Goal: Transaction & Acquisition: Purchase product/service

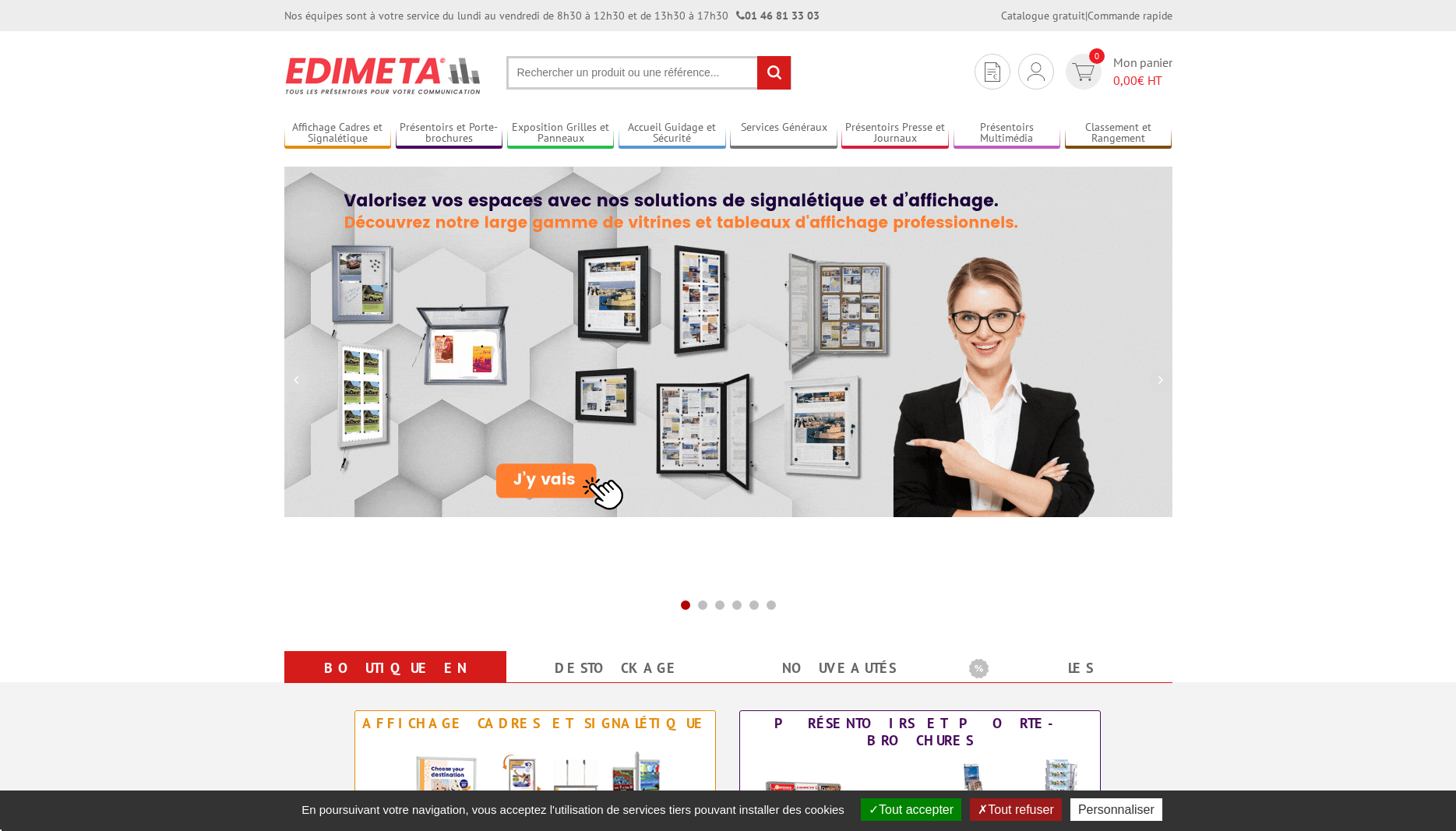
click at [549, 77] on input "text" at bounding box center [649, 73] width 285 height 33
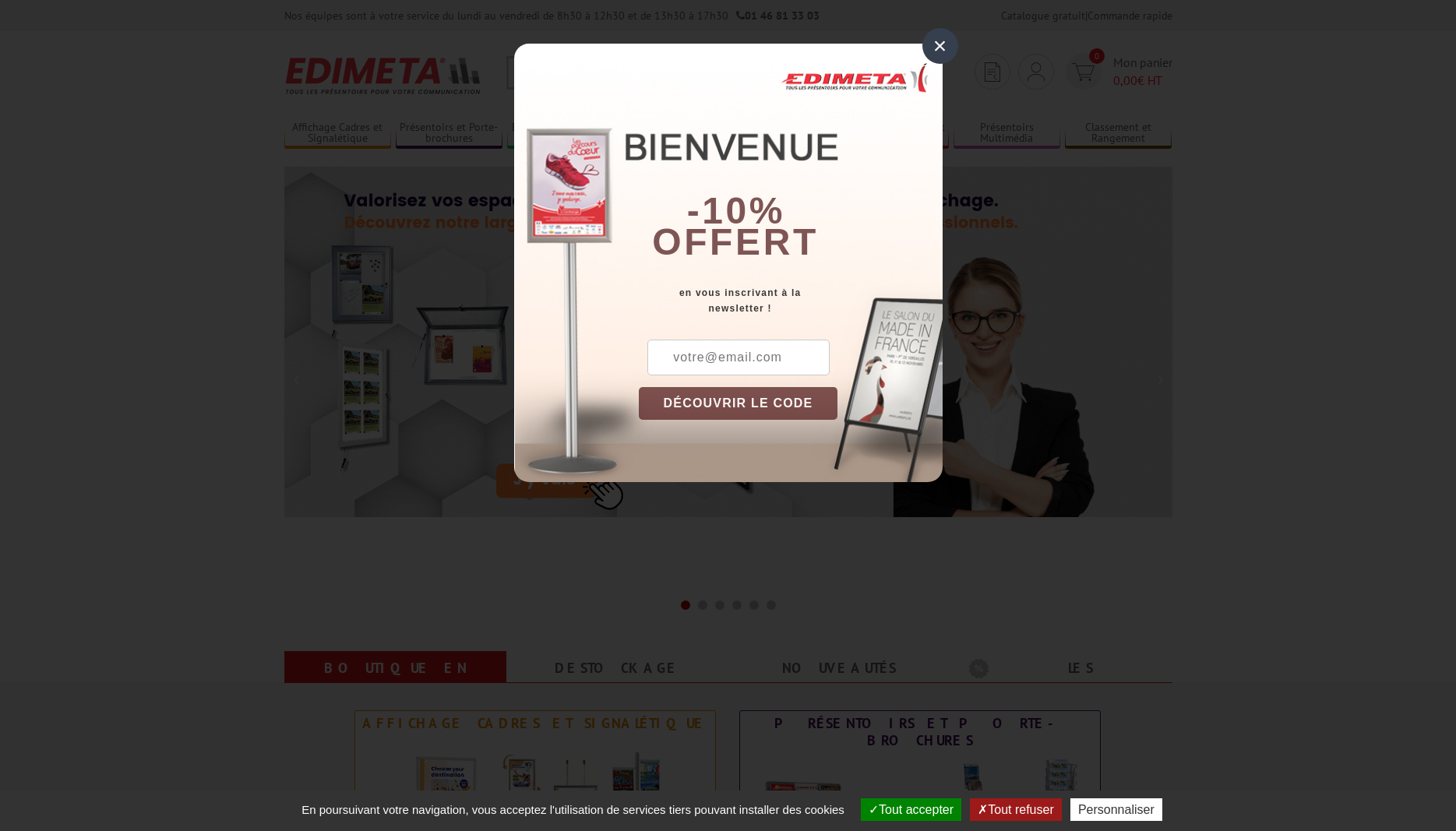
click at [937, 44] on div "×" at bounding box center [940, 46] width 35 height 35
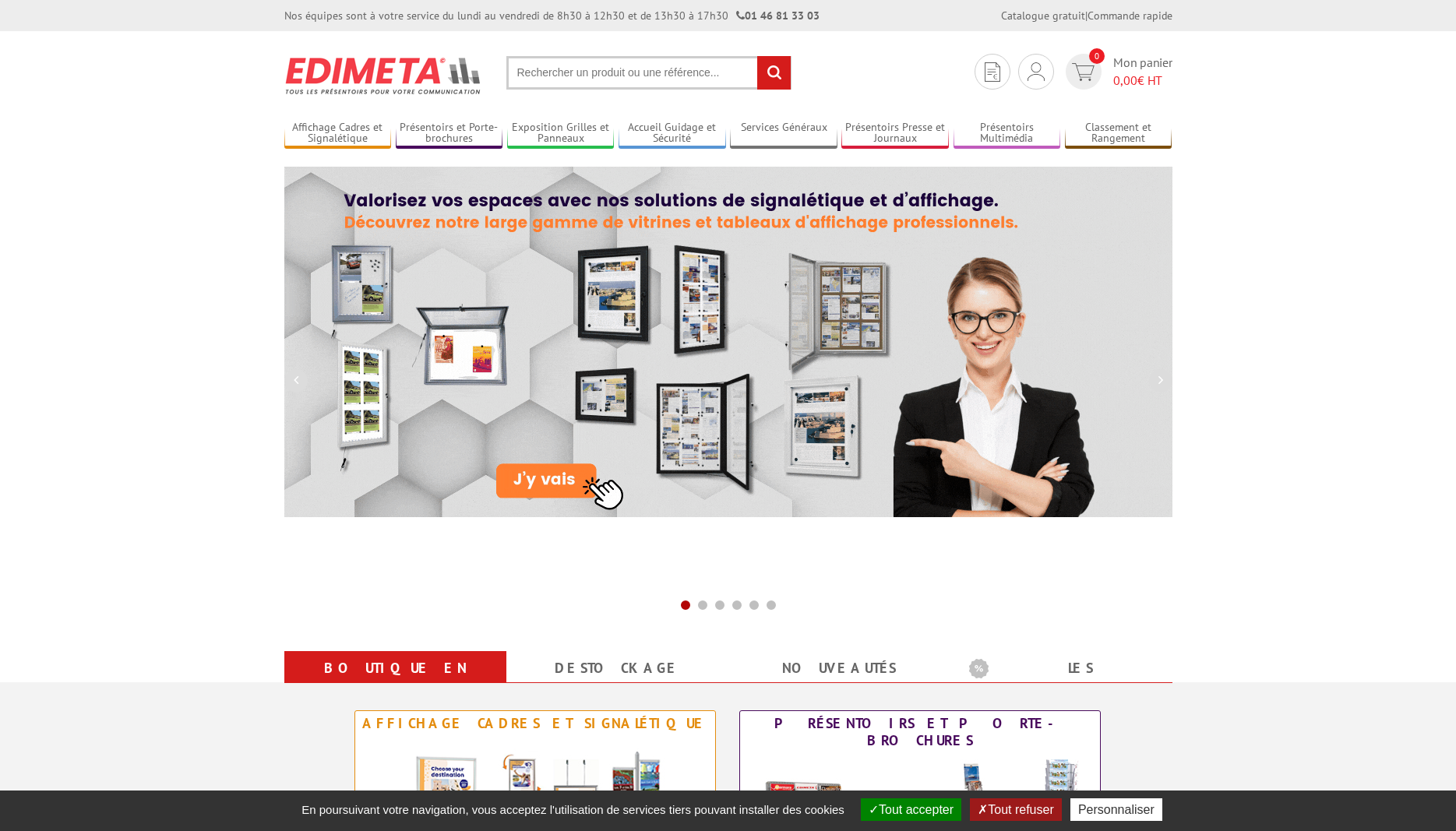
click at [523, 69] on input "text" at bounding box center [649, 73] width 285 height 33
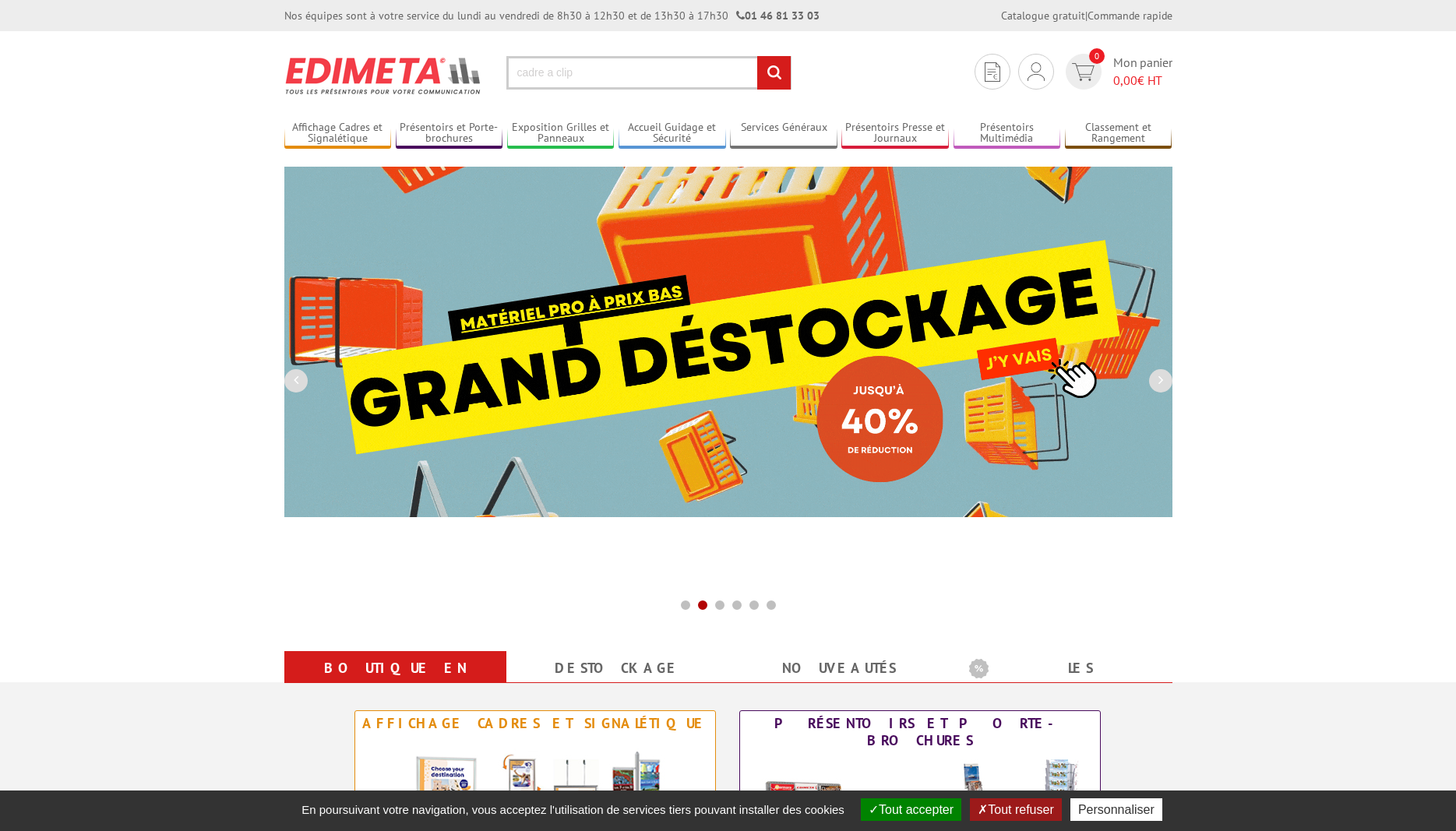
type input "cadre a clip"
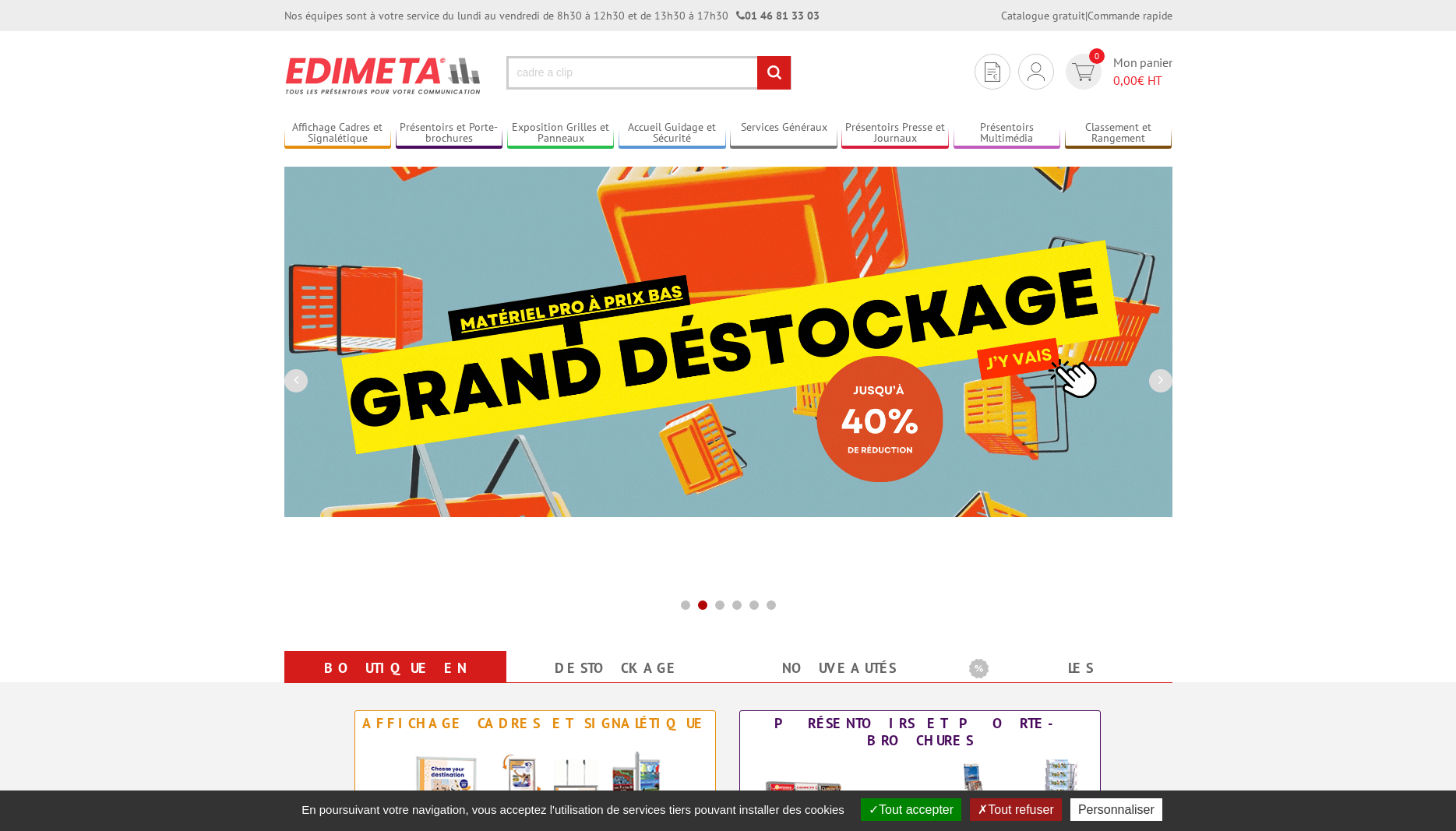
click at [757, 56] on input "rechercher" at bounding box center [774, 73] width 33 height 33
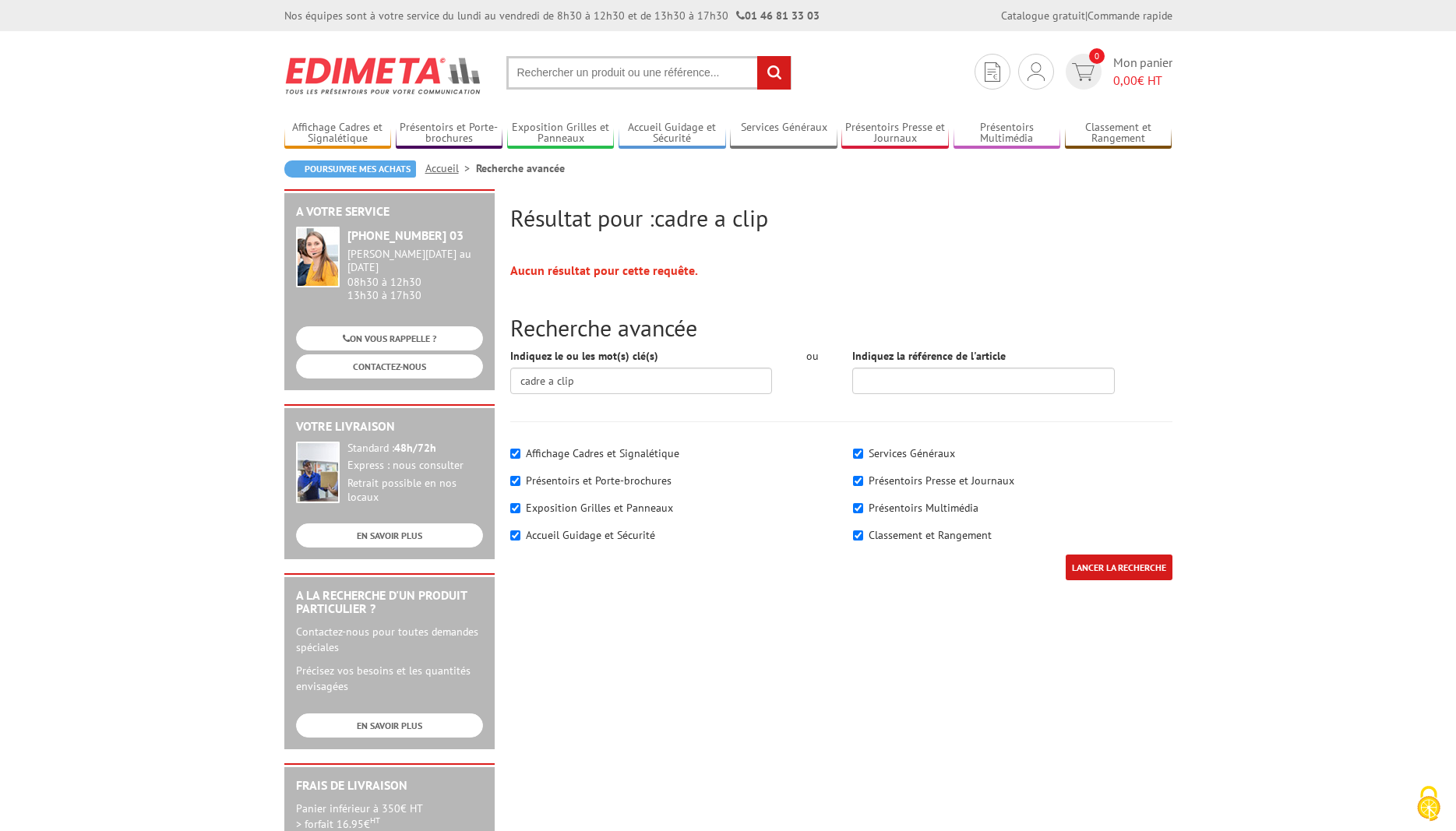
click at [551, 68] on input "text" at bounding box center [649, 73] width 285 height 33
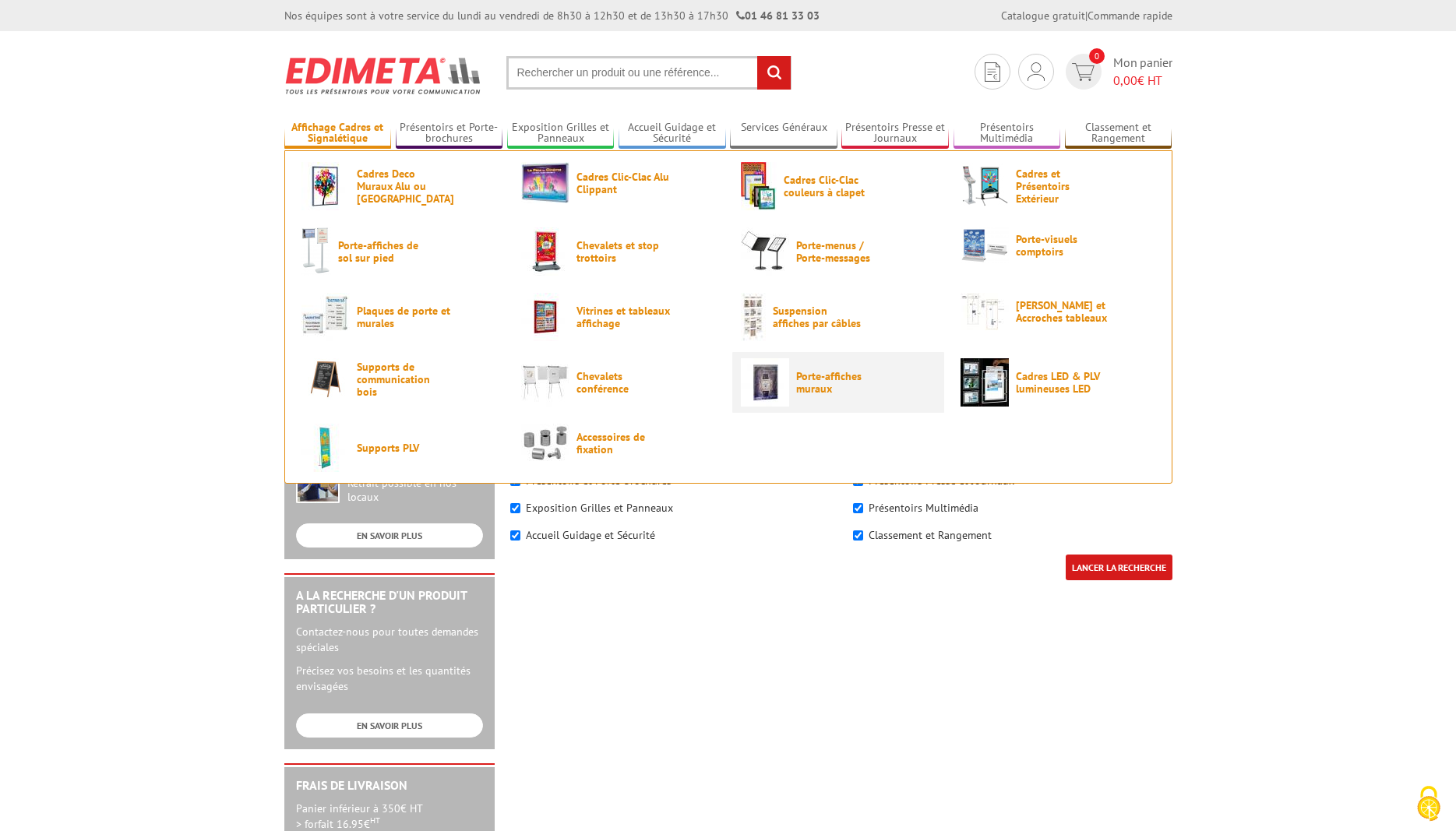
click at [817, 375] on span "Porte-affiches muraux" at bounding box center [843, 382] width 93 height 25
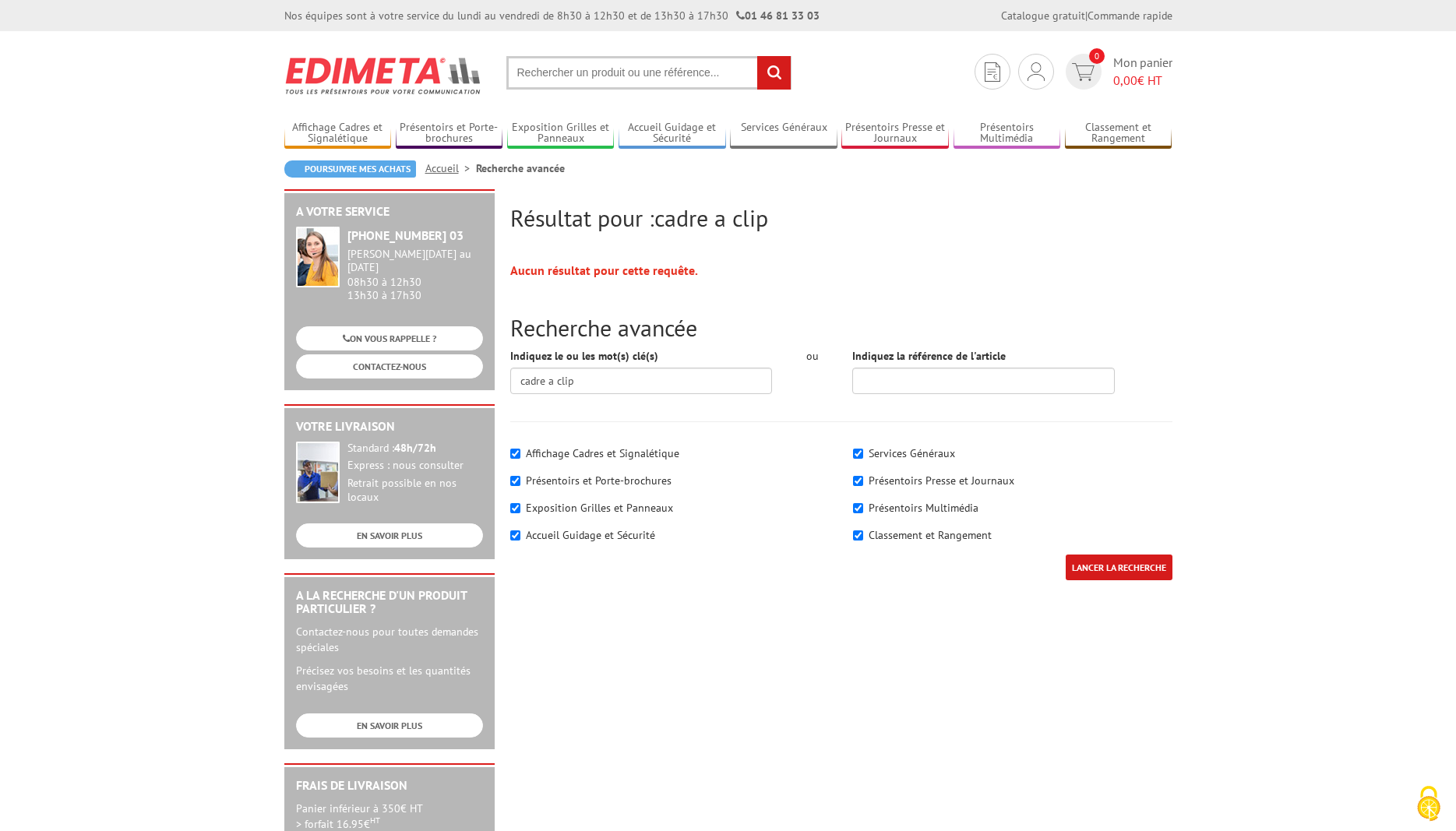
click at [598, 451] on label "Affichage Cadres et Signalétique" at bounding box center [603, 453] width 153 height 14
click at [520, 451] on input"] "Affichage Cadres et Signalétique" at bounding box center [515, 453] width 10 height 10
checkbox input"] "false"
click at [516, 480] on input"] "Présentoirs et Porte-brochures" at bounding box center [515, 481] width 10 height 10
checkbox input"] "false"
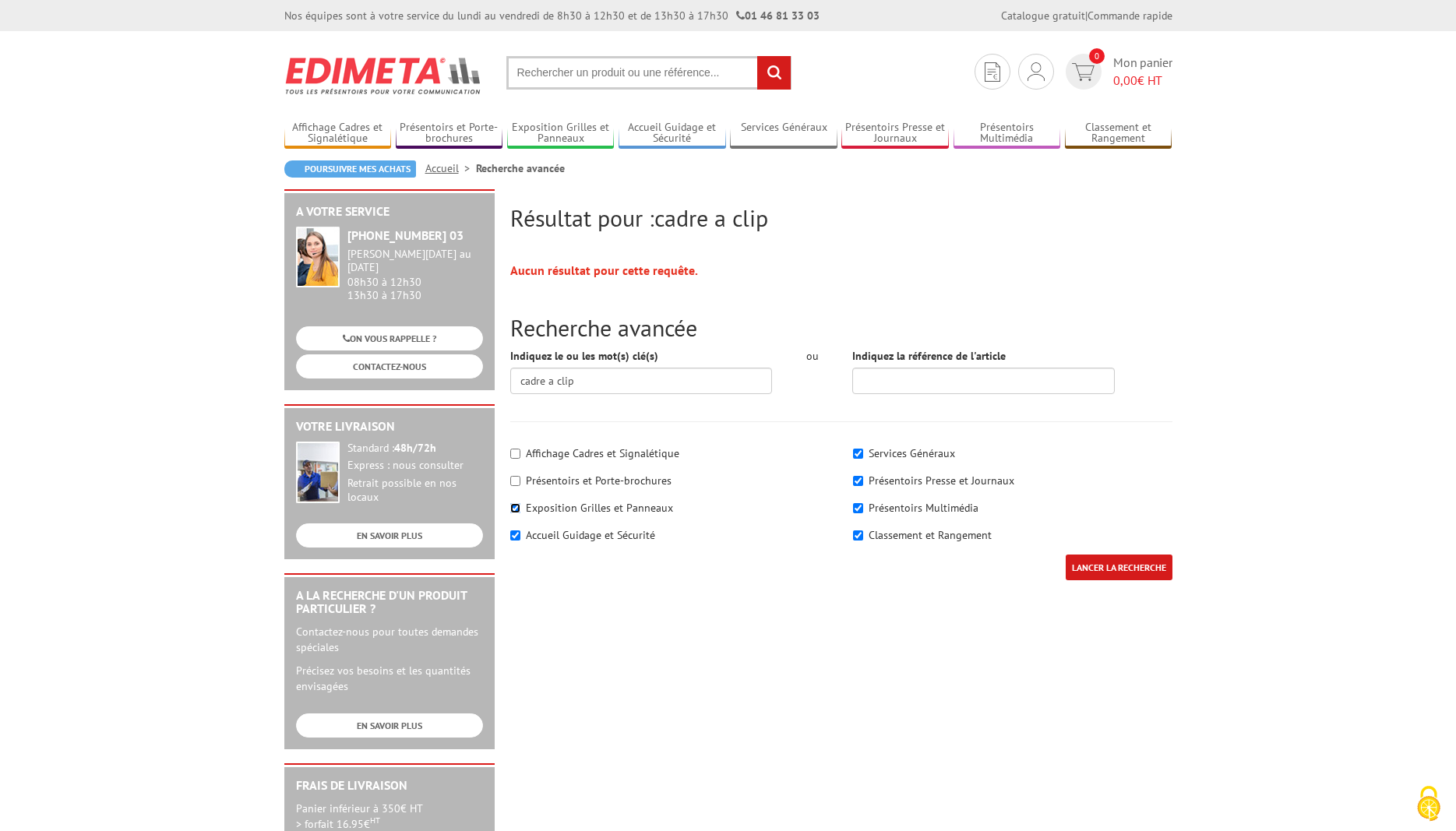
drag, startPoint x: 515, startPoint y: 511, endPoint x: 509, endPoint y: 532, distance: 21.8
click at [515, 515] on div "Exposition Grilles et Panneaux" at bounding box center [670, 508] width 320 height 16
click at [509, 534] on div "Affichage Cadres et Signalétique Présentoirs et Porte-brochures" at bounding box center [670, 496] width 343 height 117
click at [508, 503] on div "Affichage Cadres et Signalétique Présentoirs et Porte-brochures" at bounding box center [670, 496] width 343 height 117
click at [515, 539] on input"] "Accueil Guidage et Sécurité" at bounding box center [515, 535] width 10 height 10
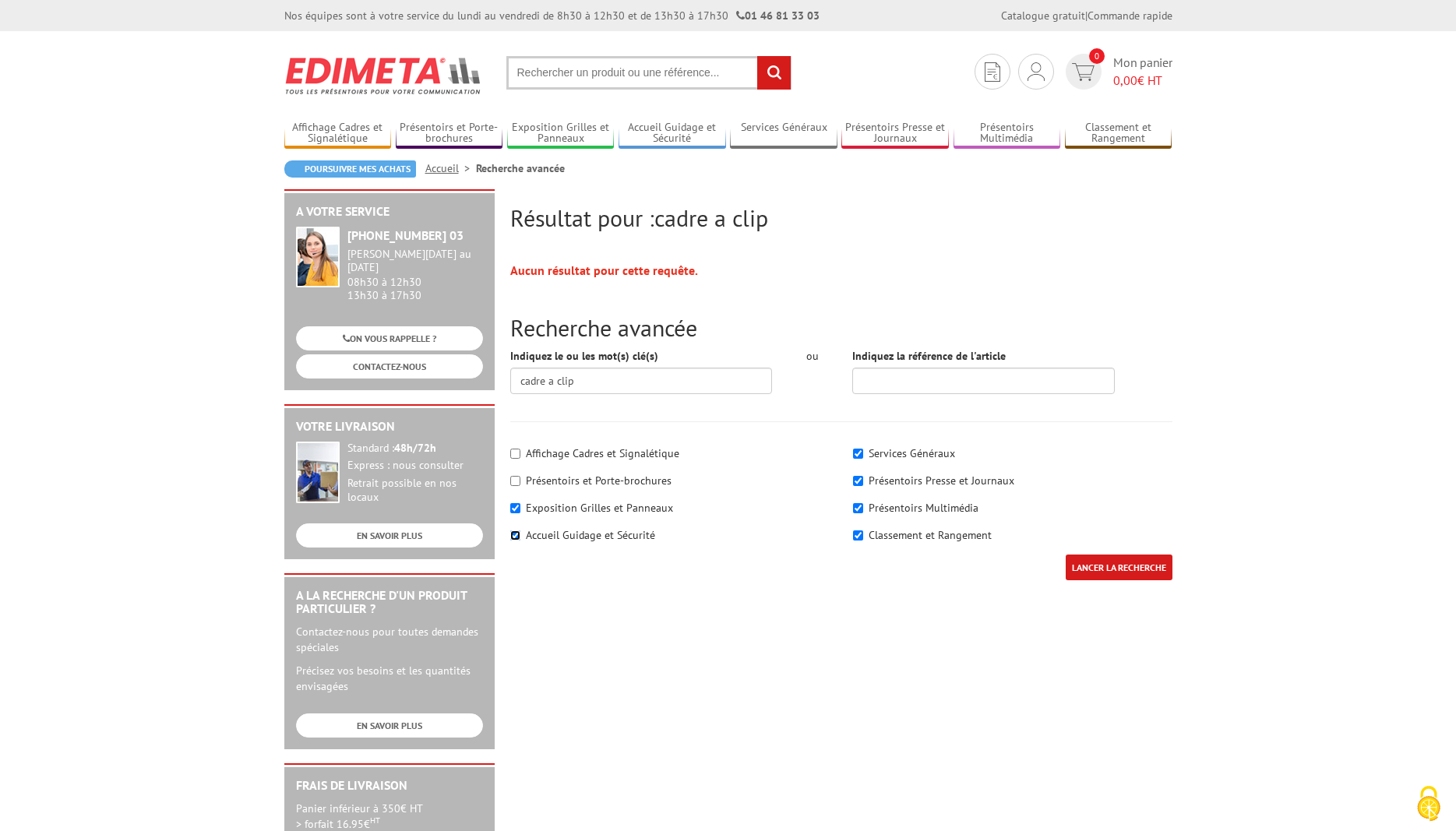
checkbox input"] "false"
drag, startPoint x: 515, startPoint y: 508, endPoint x: 590, endPoint y: 505, distance: 75.1
click at [516, 508] on input"] "Exposition Grilles et Panneaux" at bounding box center [515, 508] width 10 height 10
checkbox input"] "false"
click at [860, 448] on input"] "Services Généraux" at bounding box center [857, 453] width 10 height 10
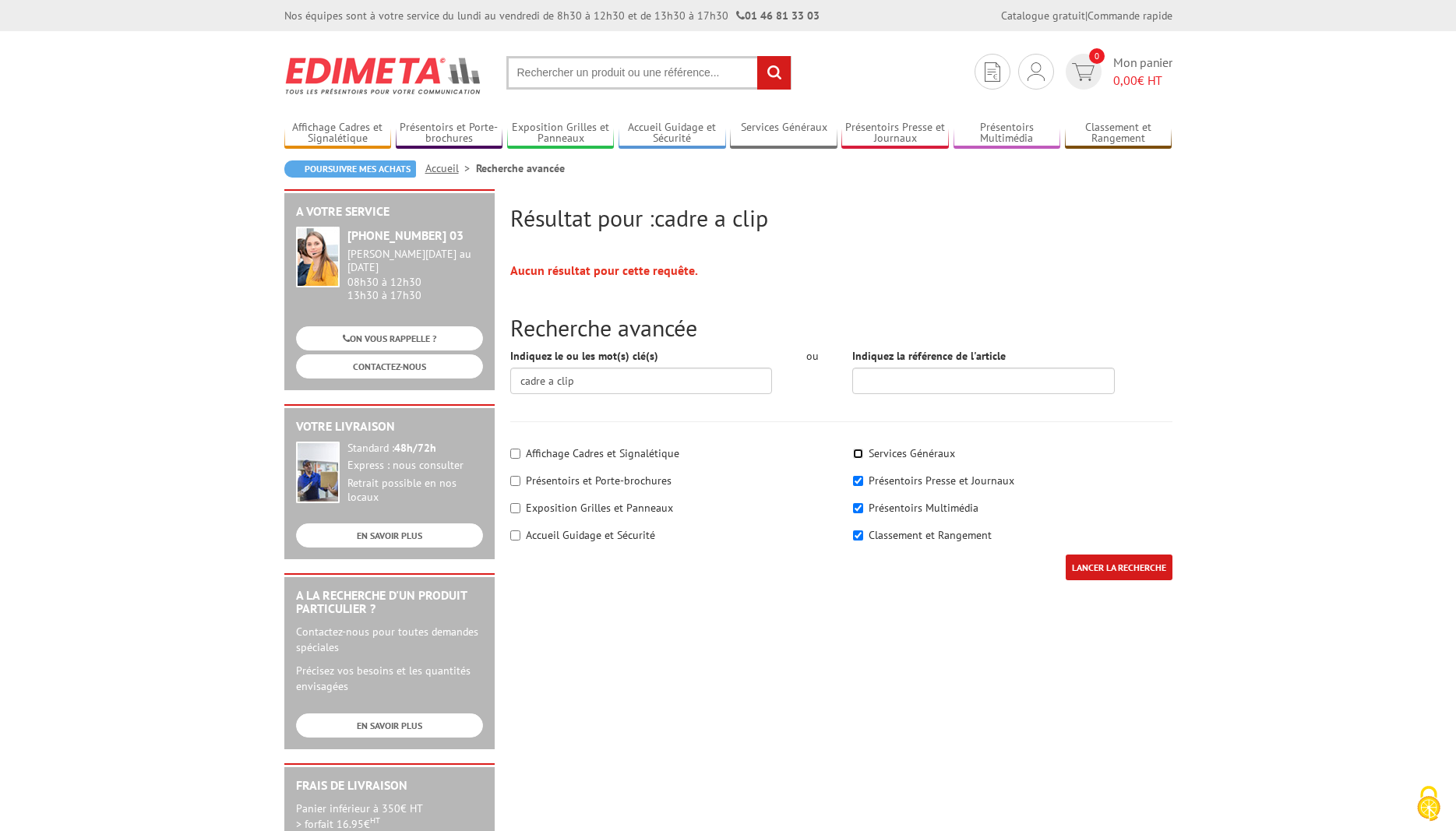
drag, startPoint x: 855, startPoint y: 449, endPoint x: 856, endPoint y: 480, distance: 31.0
click at [856, 454] on input"] "Services Généraux" at bounding box center [857, 453] width 10 height 10
checkbox input"] "true"
drag, startPoint x: 856, startPoint y: 480, endPoint x: 861, endPoint y: 501, distance: 21.6
click at [856, 481] on input"] "Présentoirs Presse et Journaux" at bounding box center [857, 481] width 10 height 10
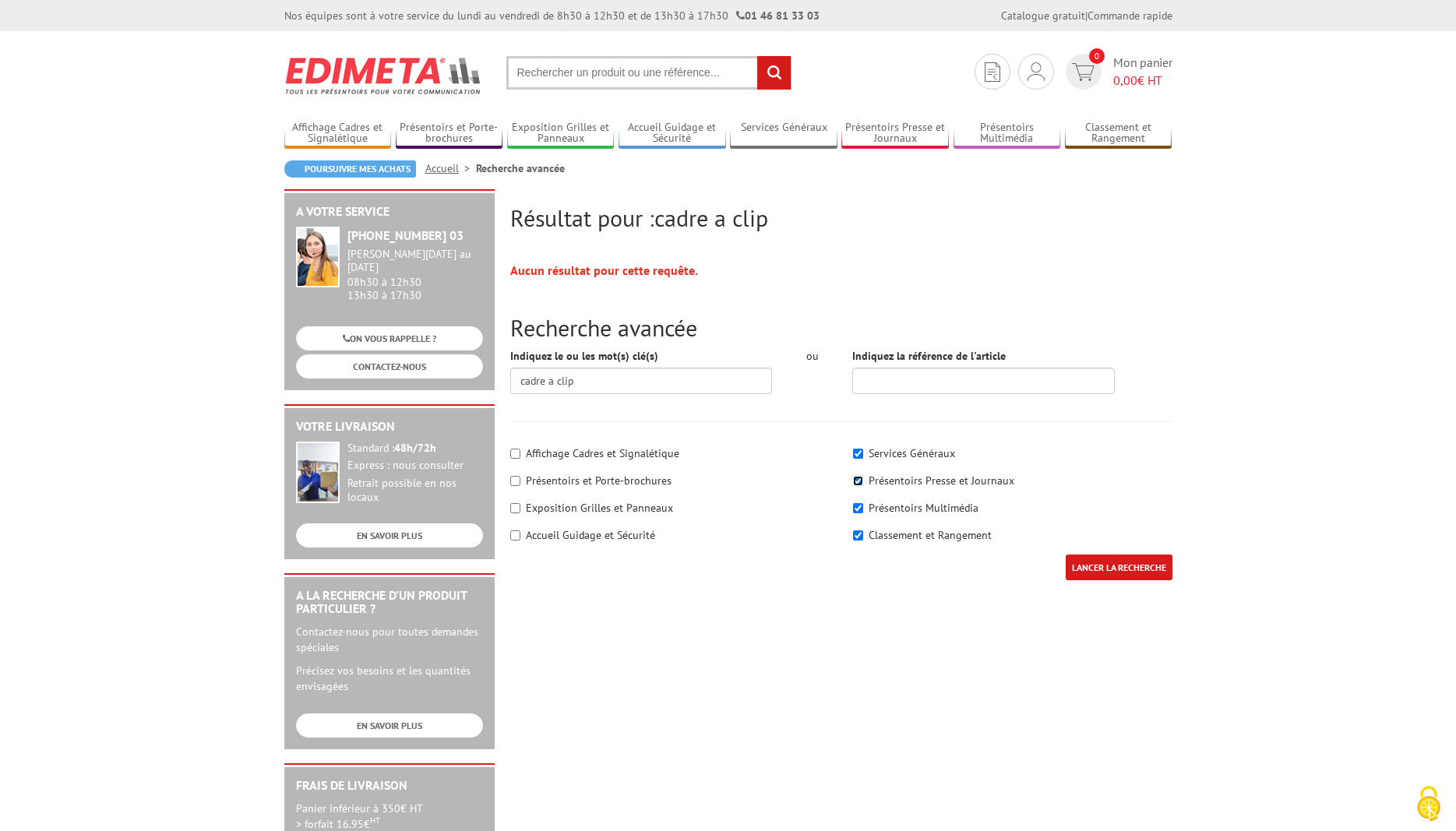
checkbox input"] "false"
click at [860, 509] on input"] "Présentoirs Multimédia" at bounding box center [857, 508] width 10 height 10
checkbox input"] "false"
click at [852, 534] on input"] "Classement et Rangement" at bounding box center [857, 535] width 10 height 10
checkbox input"] "false"
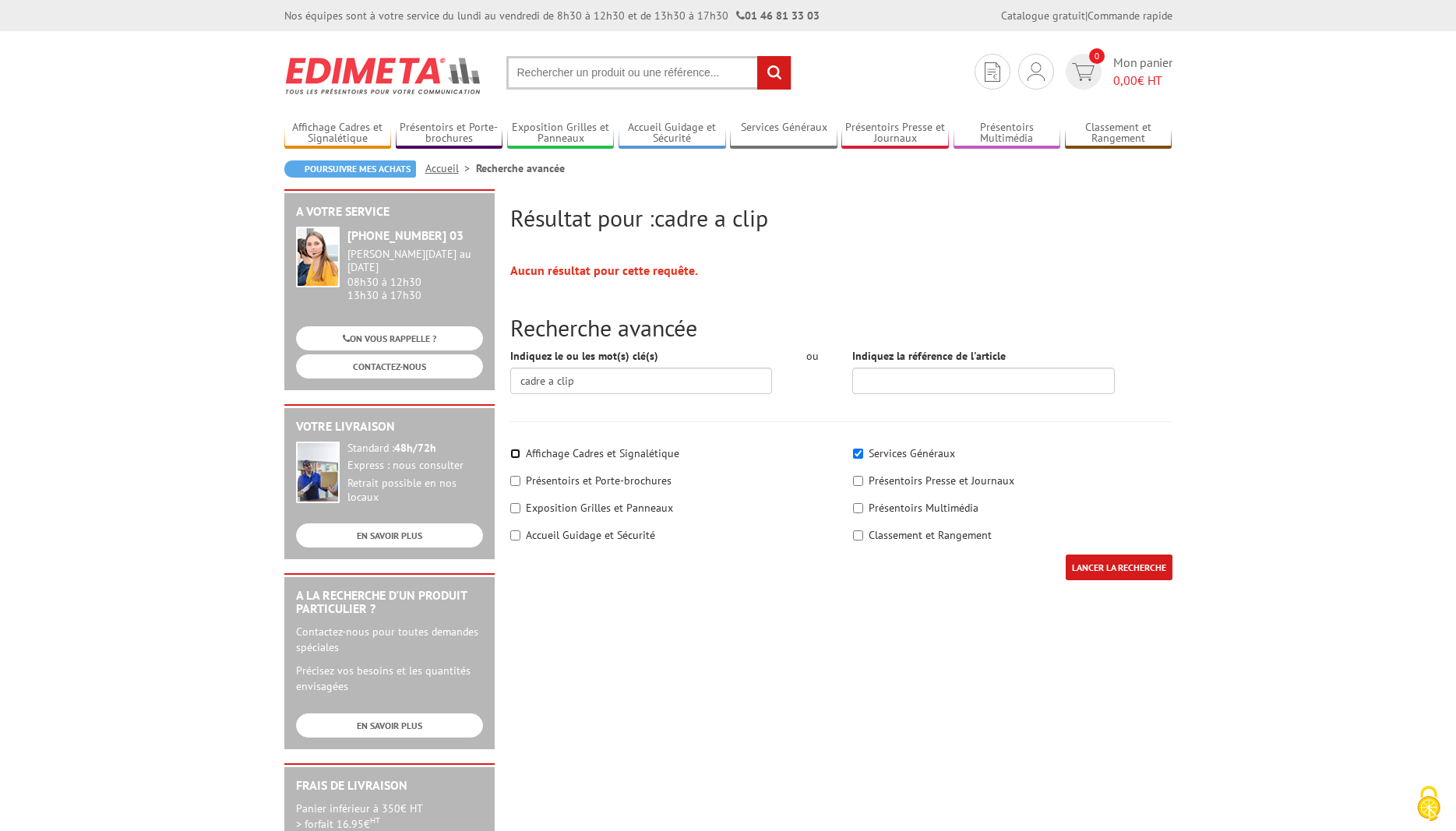
drag, startPoint x: 515, startPoint y: 455, endPoint x: 732, endPoint y: 487, distance: 219.3
click at [514, 454] on input"] "Affichage Cadres et Signalétique" at bounding box center [515, 453] width 10 height 10
checkbox input"] "true"
click at [1111, 564] on input "LANCER LA RECHERCHE" at bounding box center [1119, 567] width 107 height 26
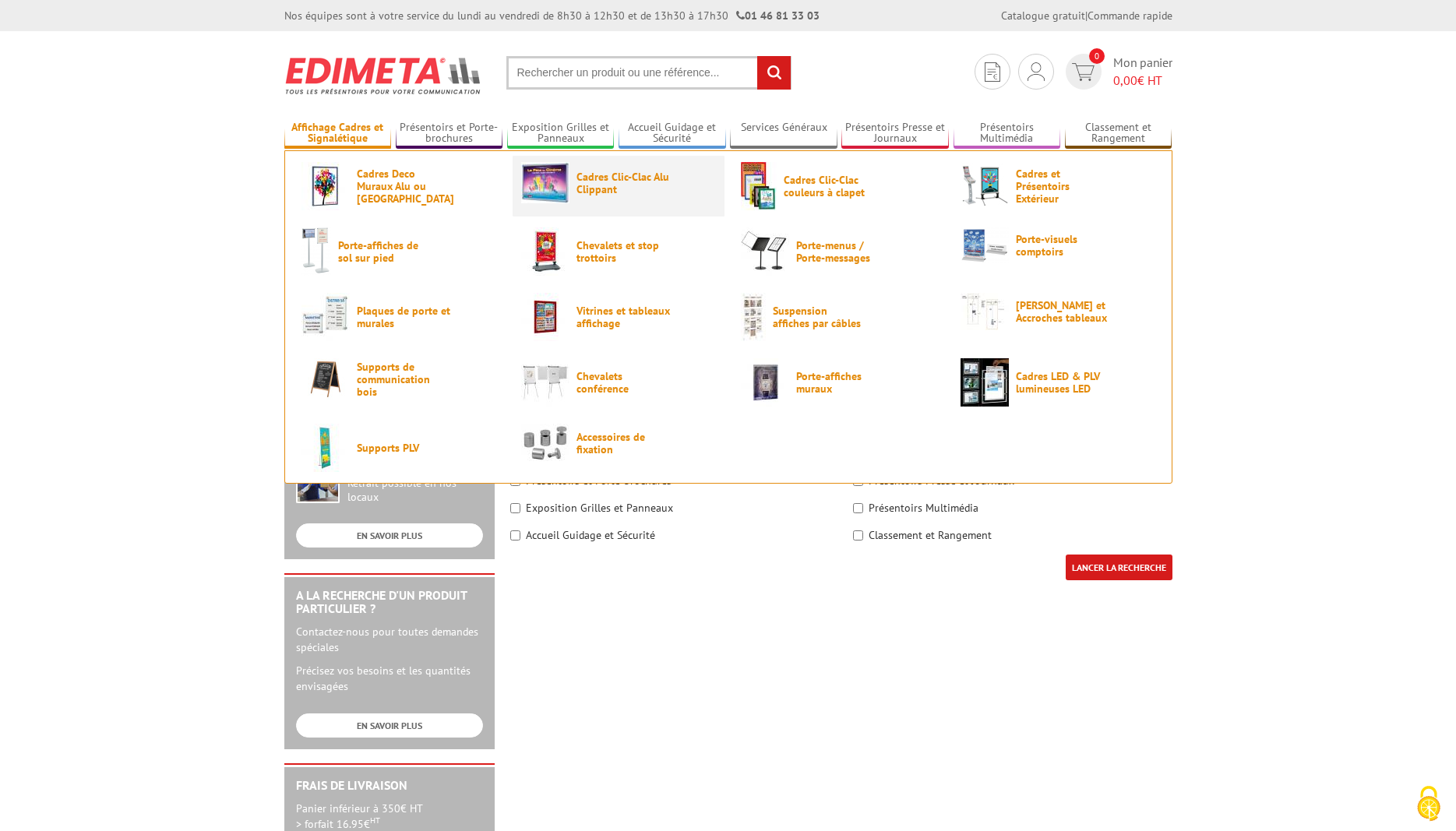
click at [608, 174] on span "Cadres Clic-Clac Alu Clippant" at bounding box center [622, 182] width 93 height 25
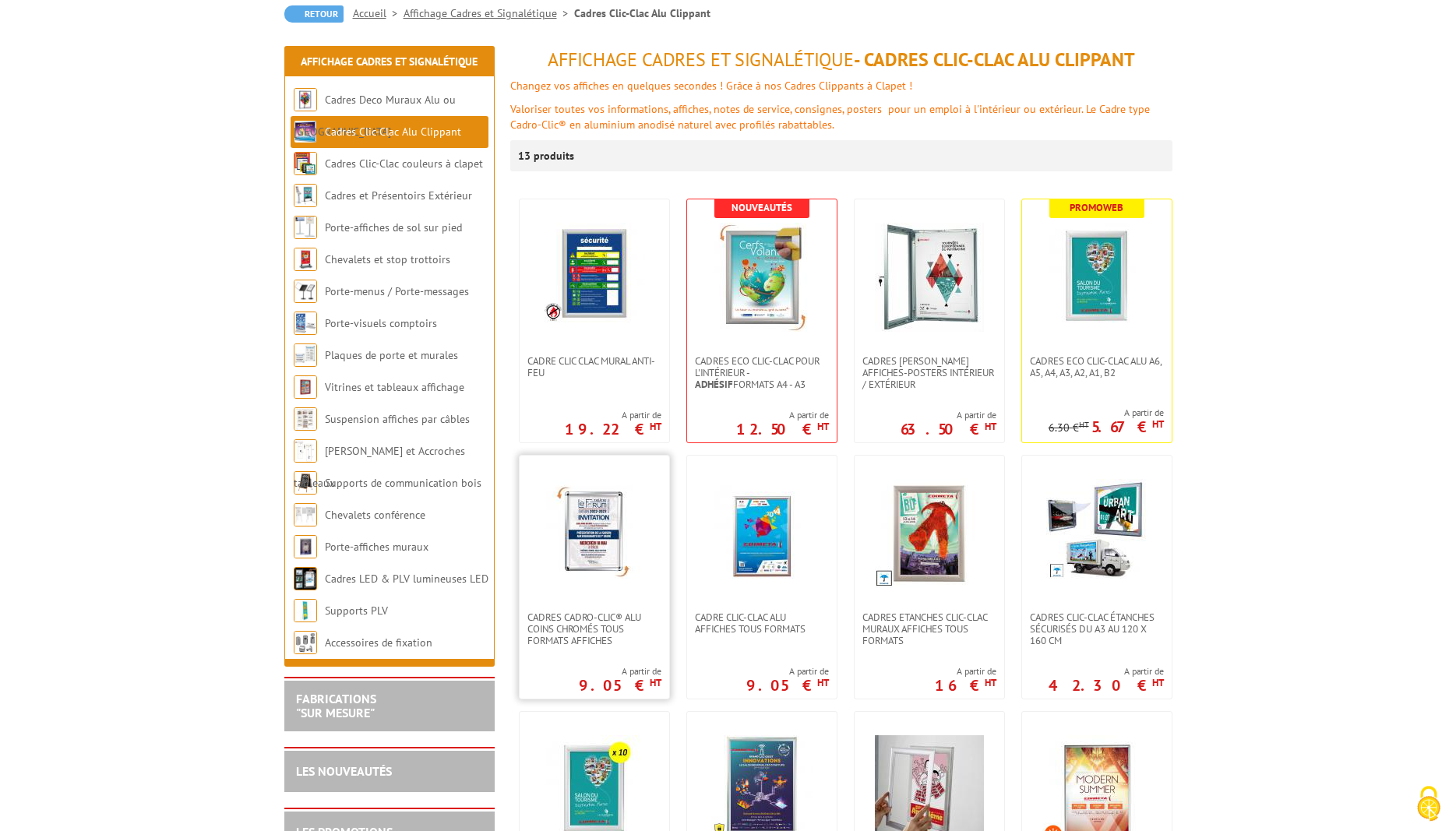
scroll to position [159, 0]
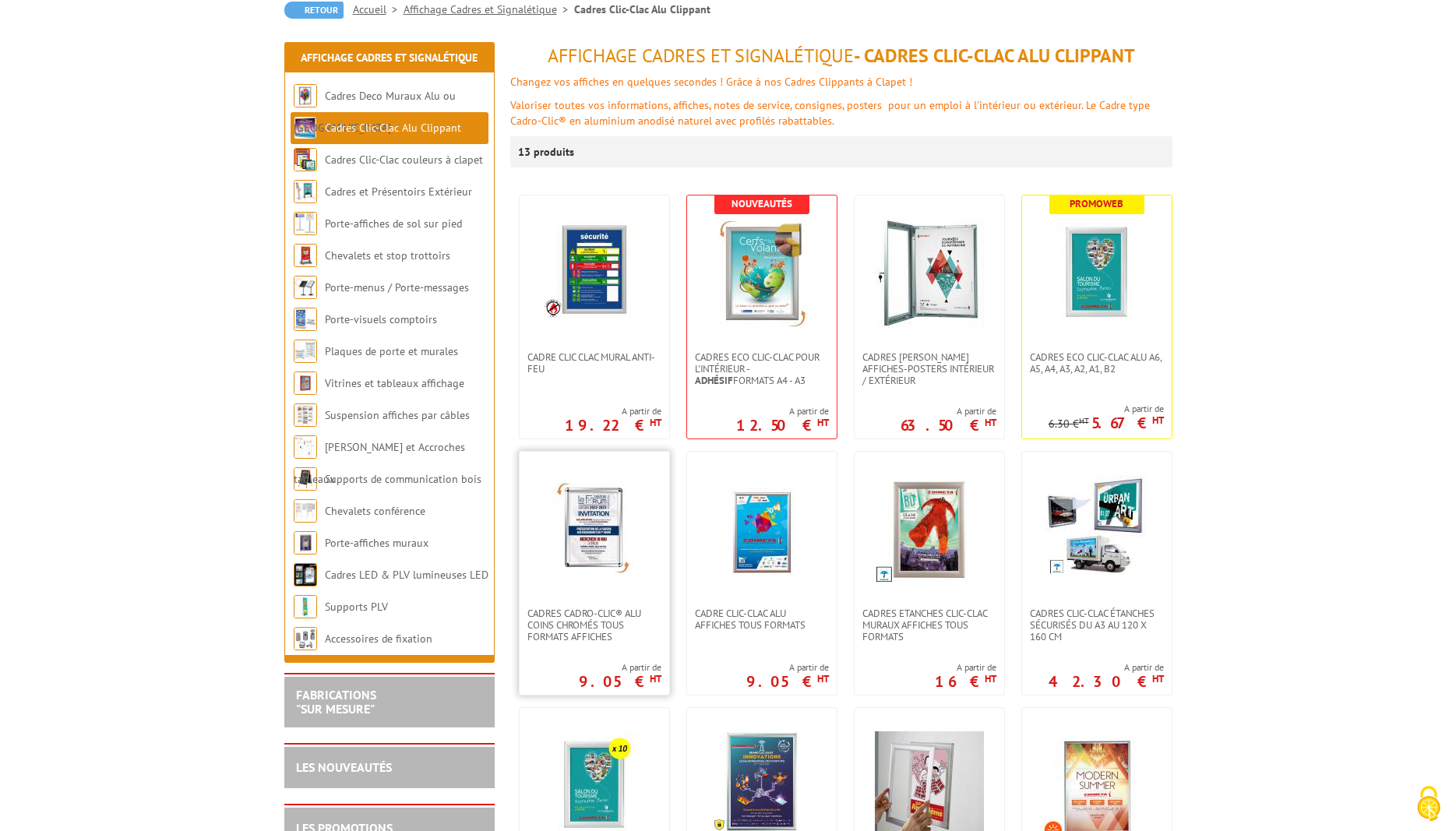
click at [587, 517] on img at bounding box center [594, 529] width 109 height 109
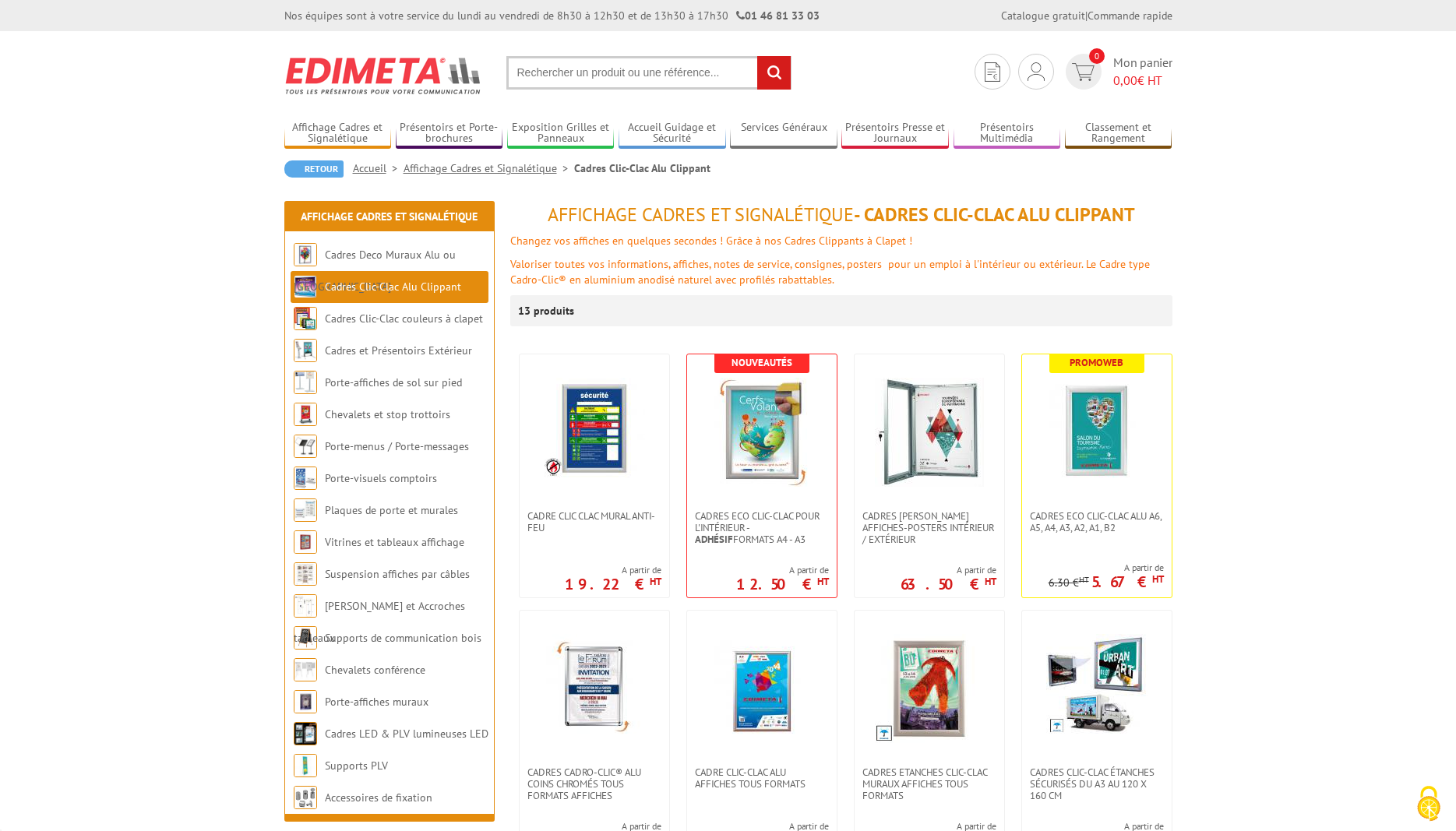
scroll to position [159, 0]
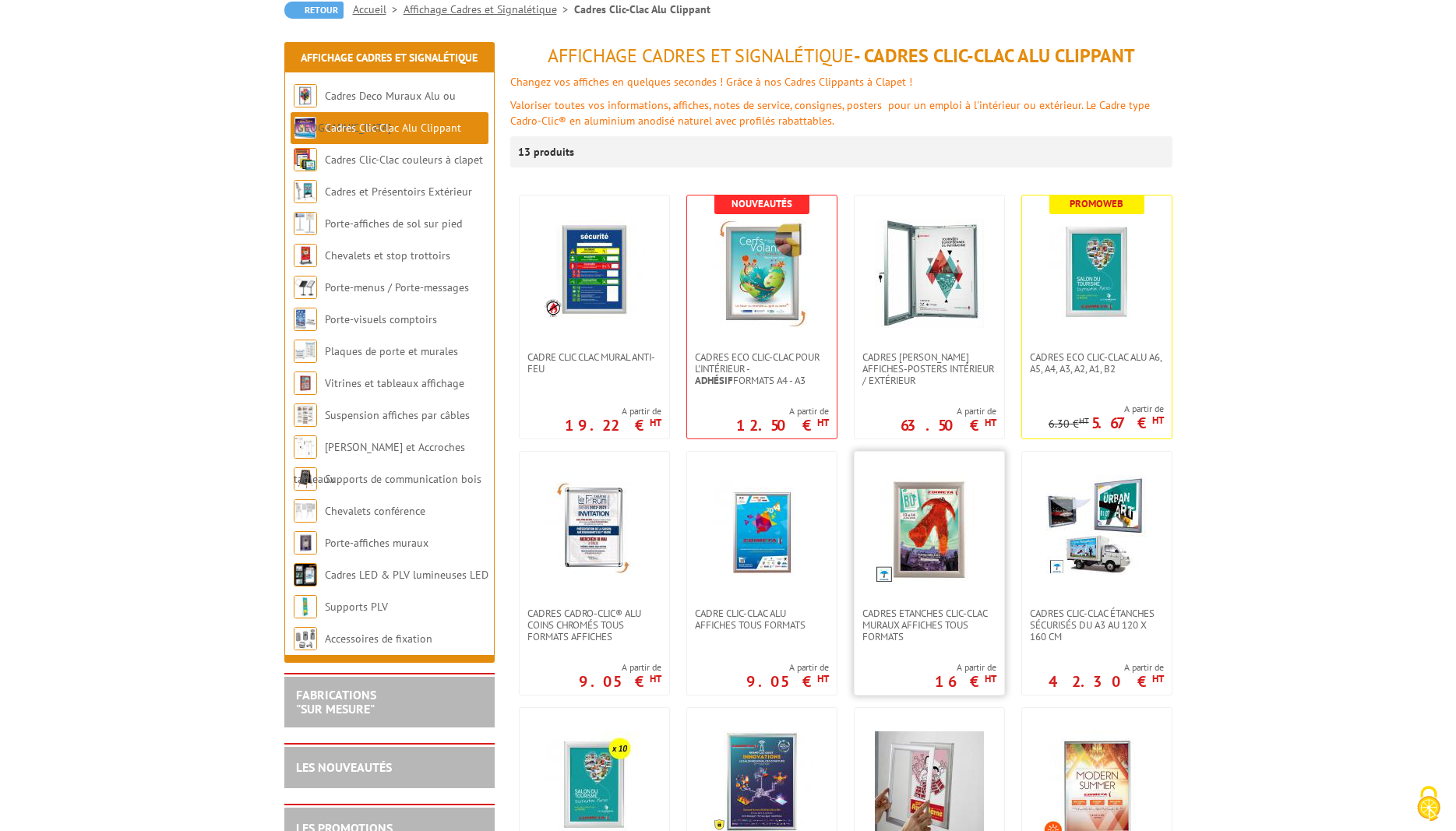
click at [924, 515] on img at bounding box center [929, 529] width 109 height 109
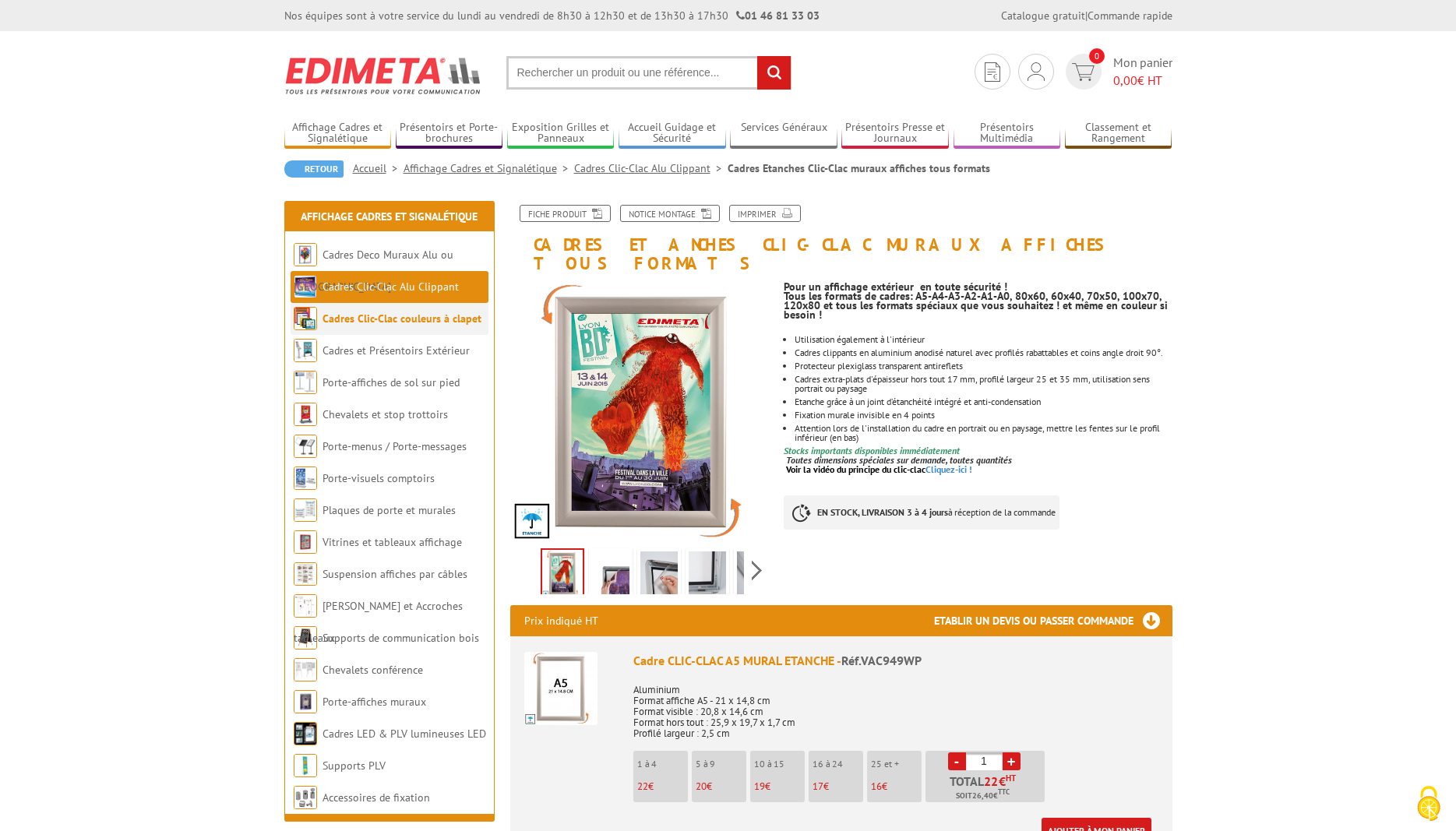
click at [358, 317] on link "Cadres Clic-Clac couleurs à clapet" at bounding box center [402, 319] width 159 height 14
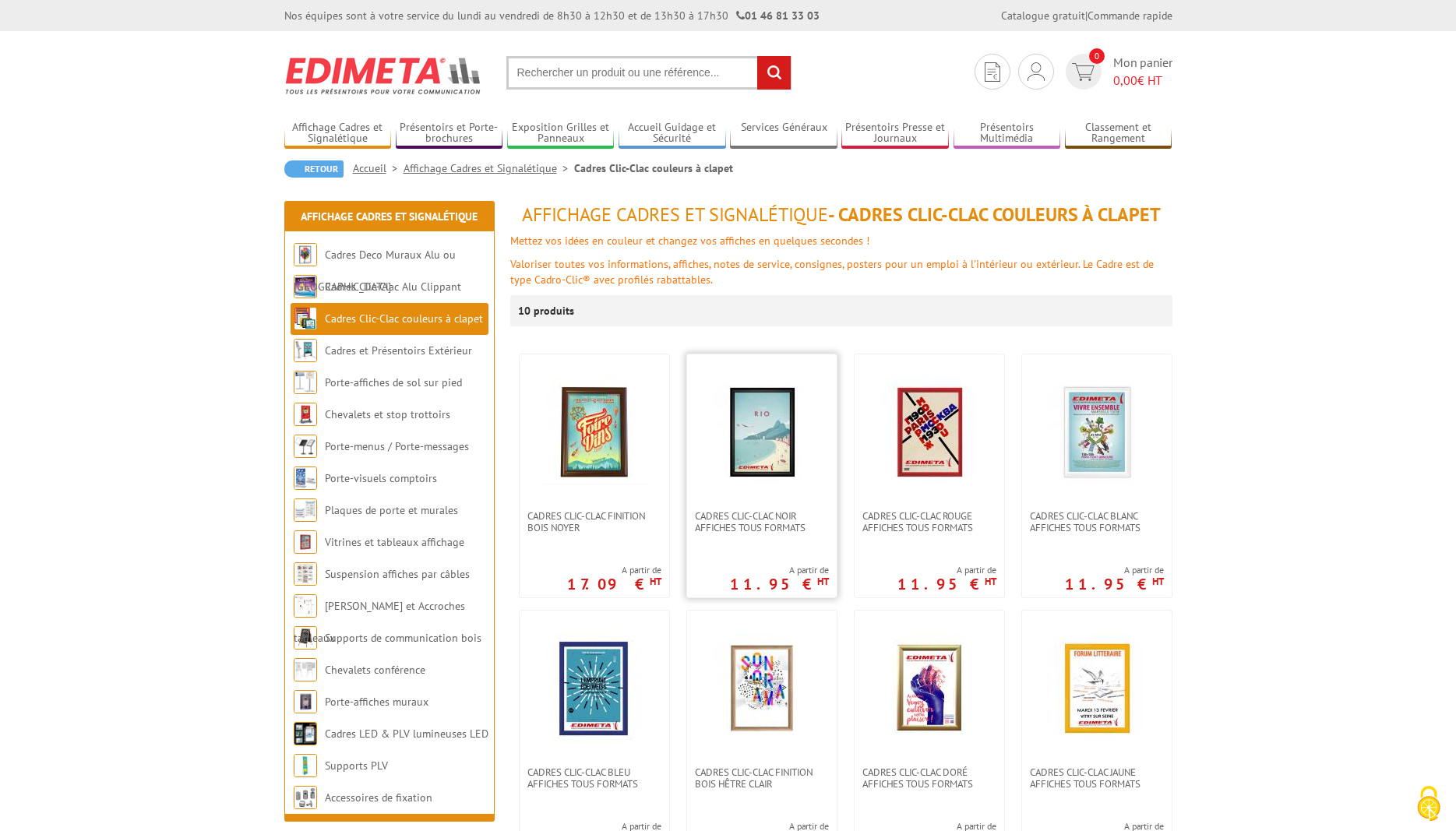
click at [748, 413] on img at bounding box center [761, 432] width 109 height 109
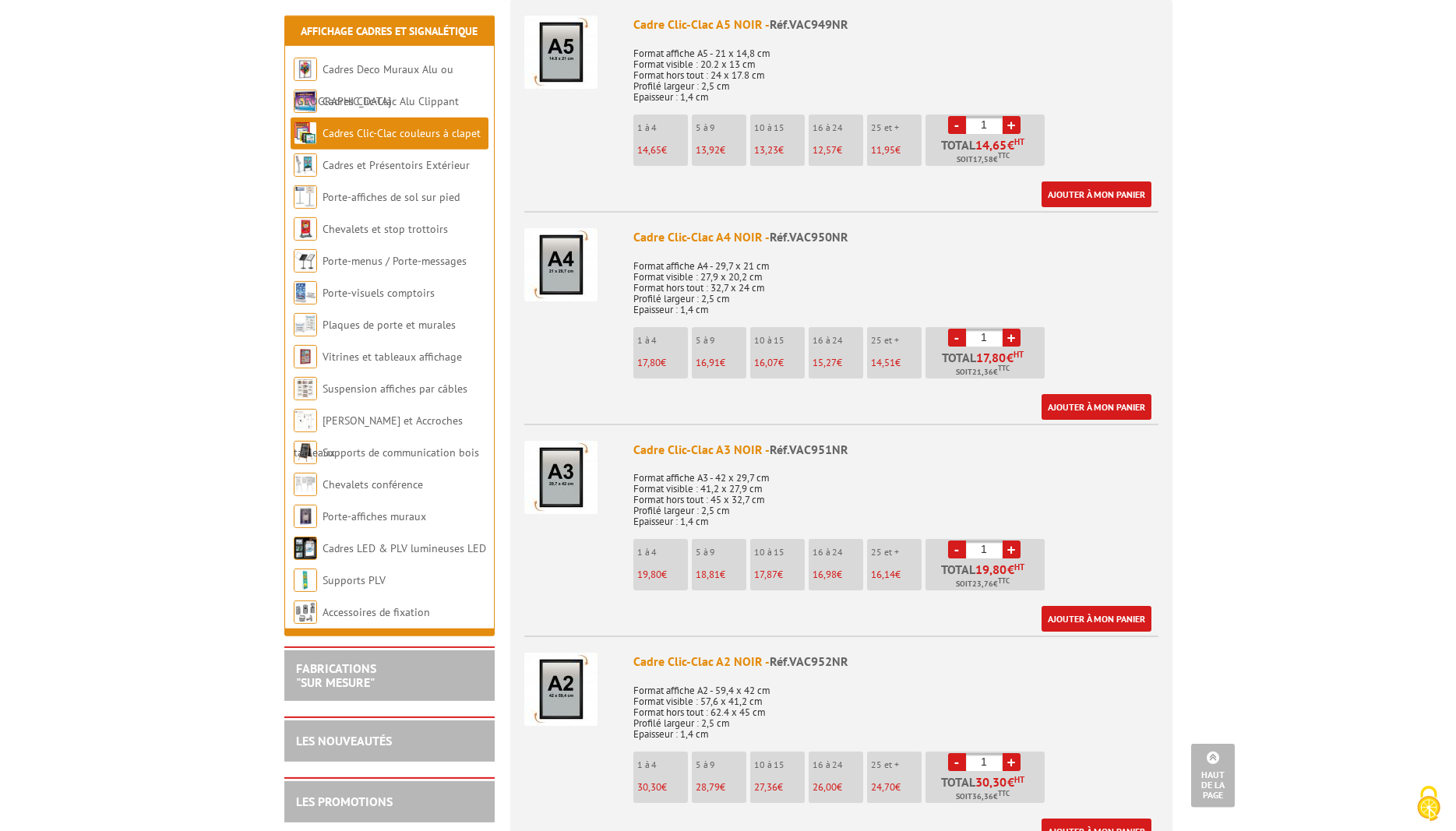
scroll to position [635, 0]
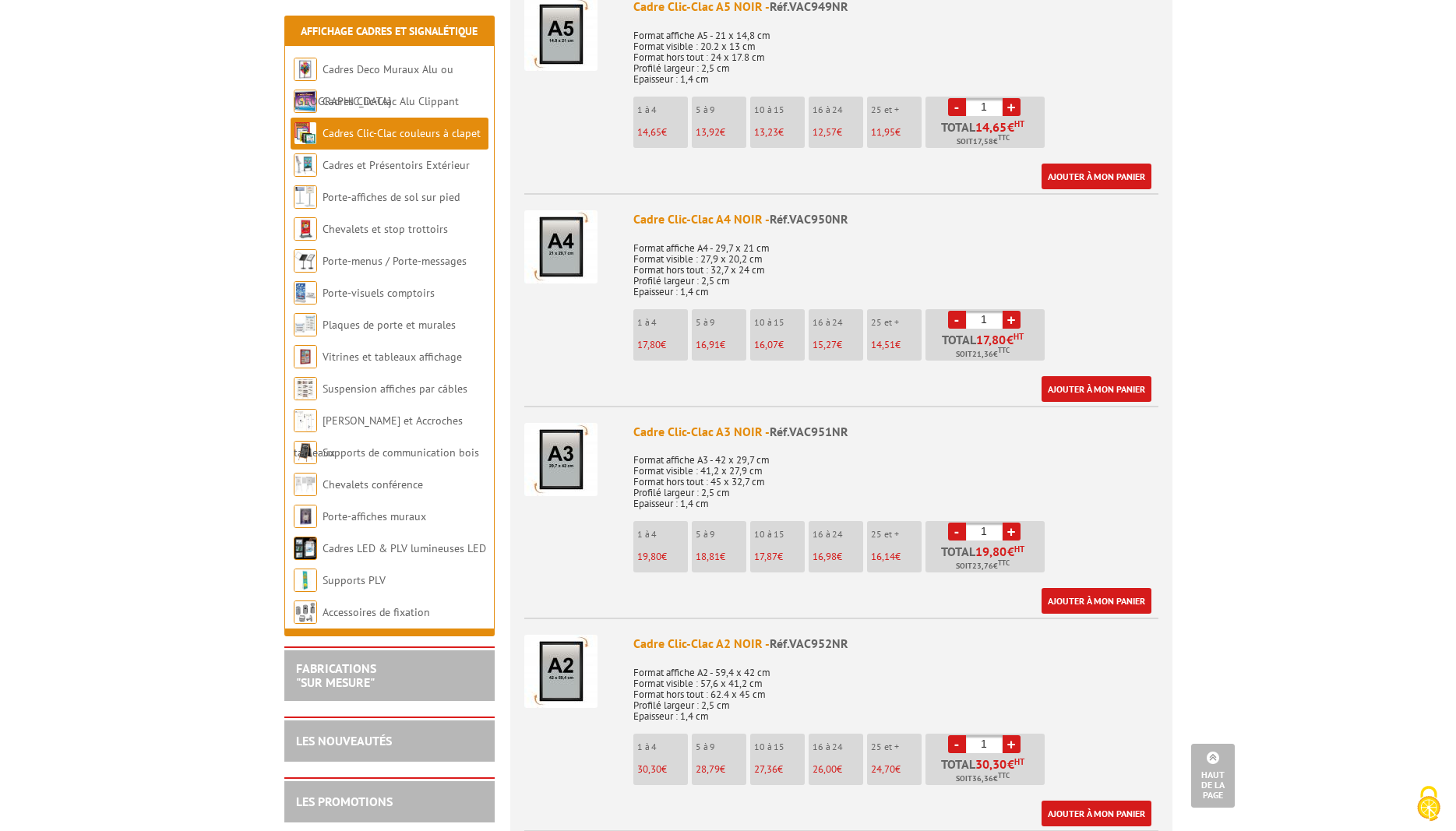
click at [1011, 529] on link "+" at bounding box center [1012, 532] width 18 height 18
type input "2"
click at [1010, 741] on link "+" at bounding box center [1012, 744] width 18 height 18
type input "2"
click at [1010, 530] on link "+" at bounding box center [1012, 532] width 18 height 18
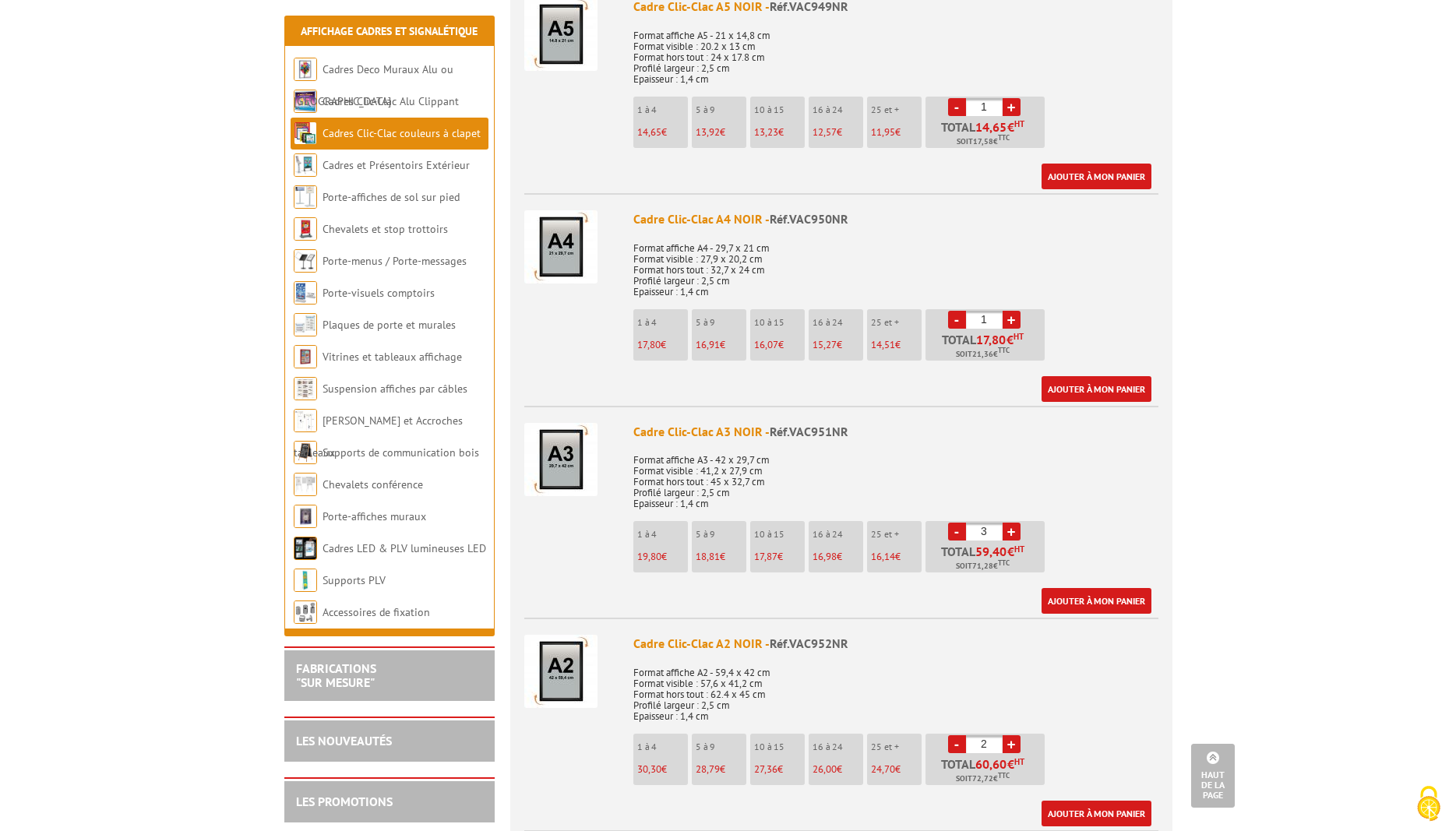
click at [1010, 530] on link "+" at bounding box center [1012, 532] width 18 height 18
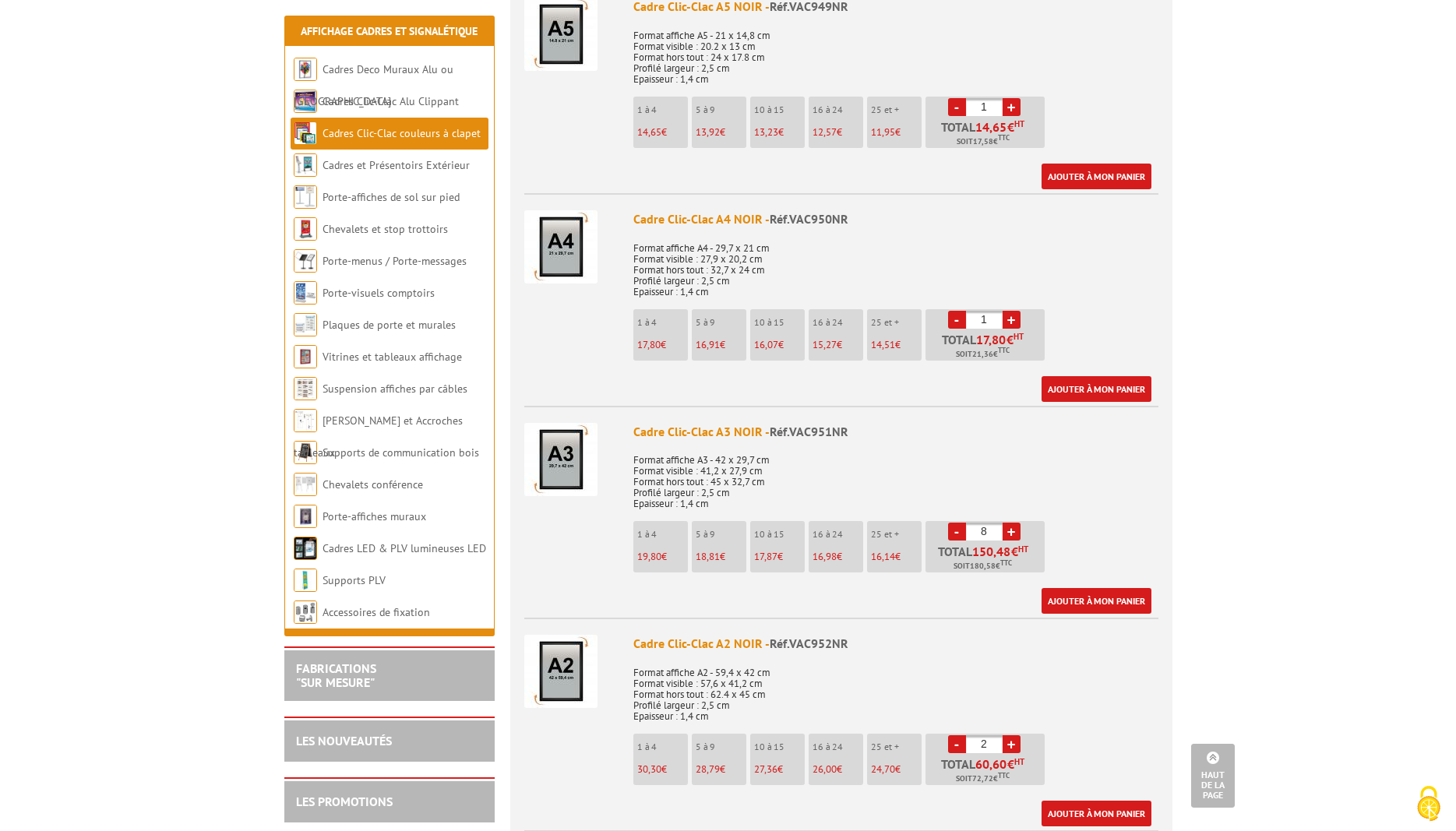
click at [1010, 530] on link "+" at bounding box center [1012, 532] width 18 height 18
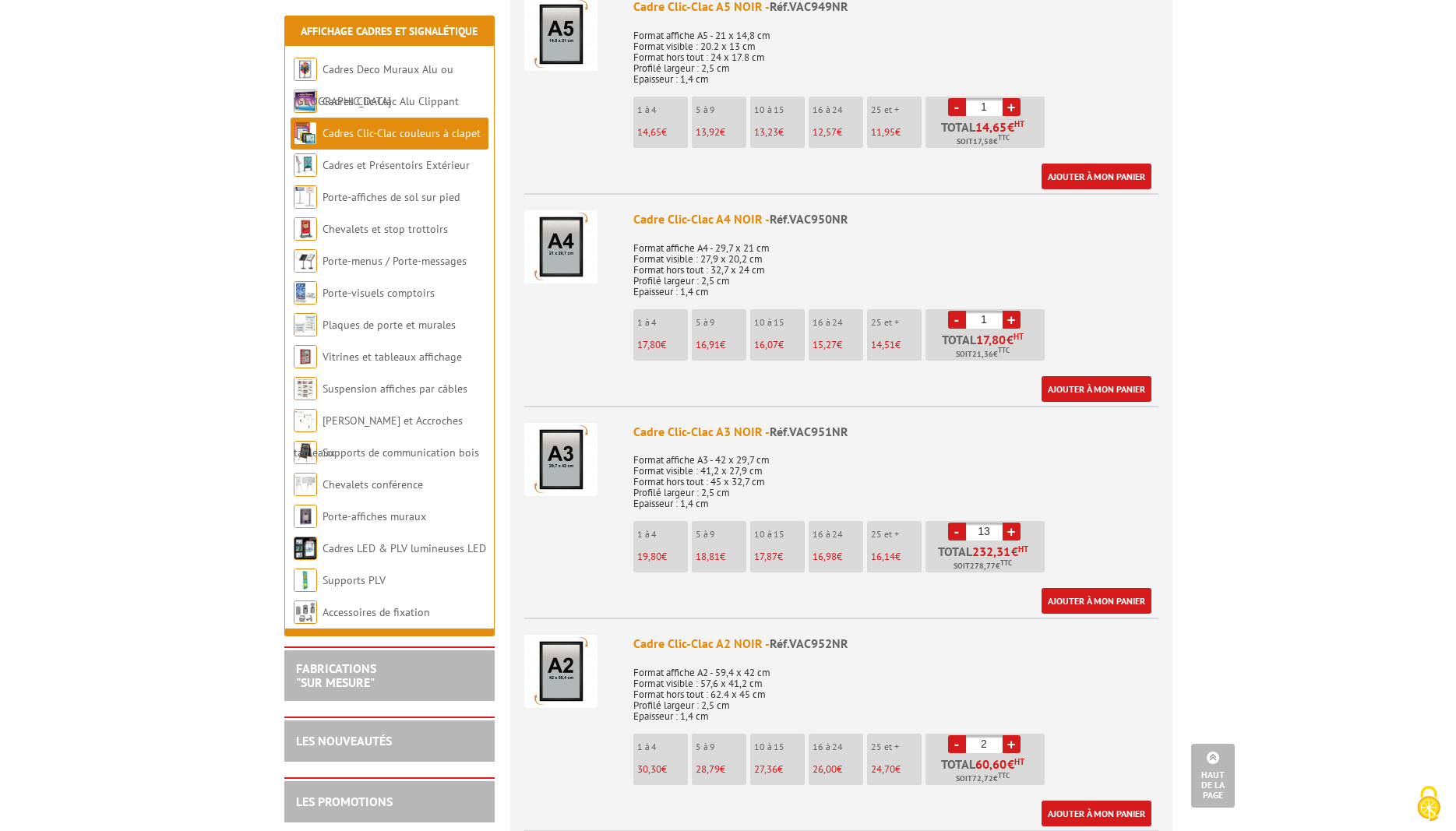
click at [1010, 530] on link "+" at bounding box center [1012, 532] width 18 height 18
click at [958, 530] on link "-" at bounding box center [957, 532] width 18 height 18
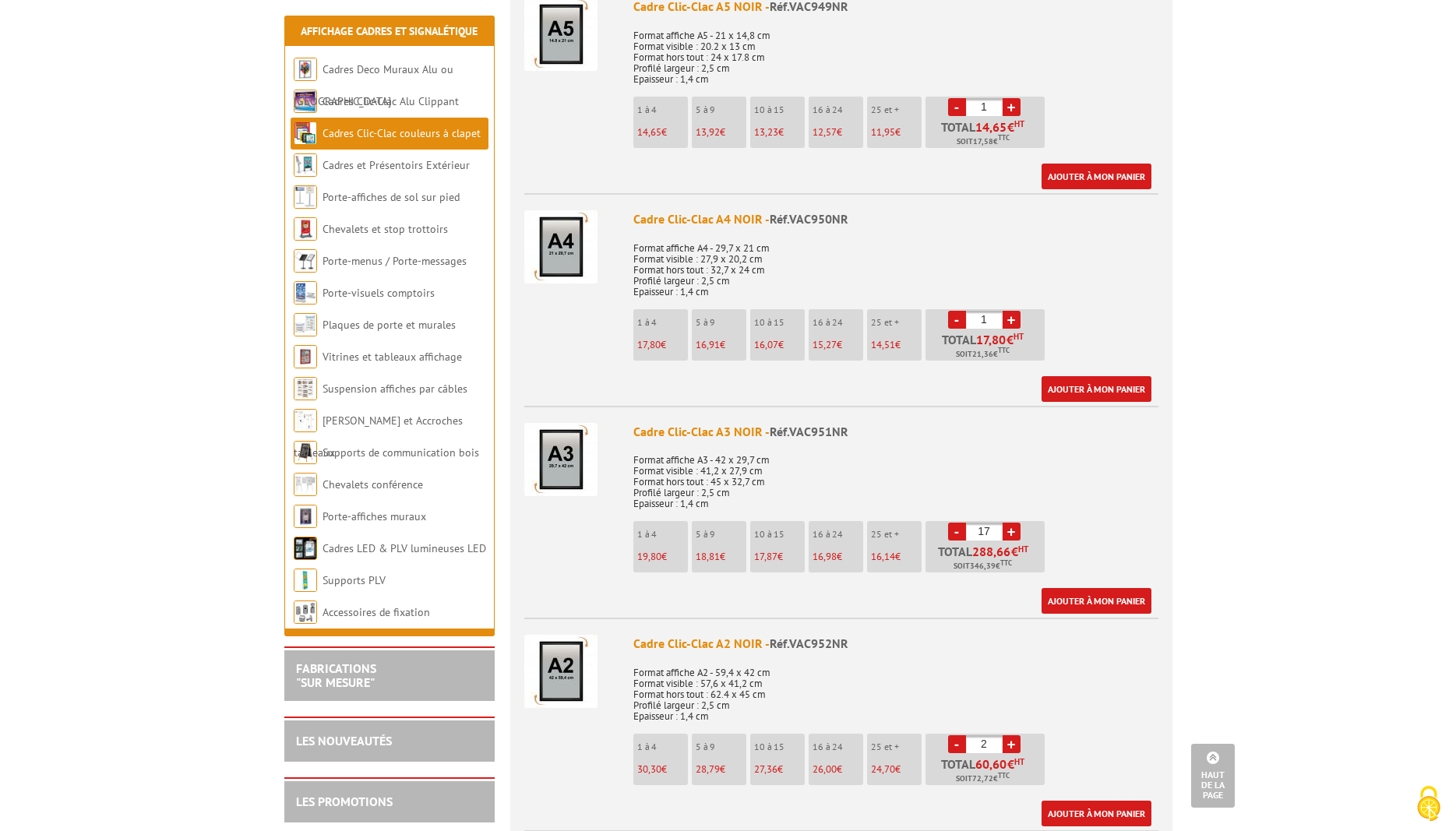
type input "16"
click at [1010, 315] on link "+" at bounding box center [1012, 320] width 18 height 18
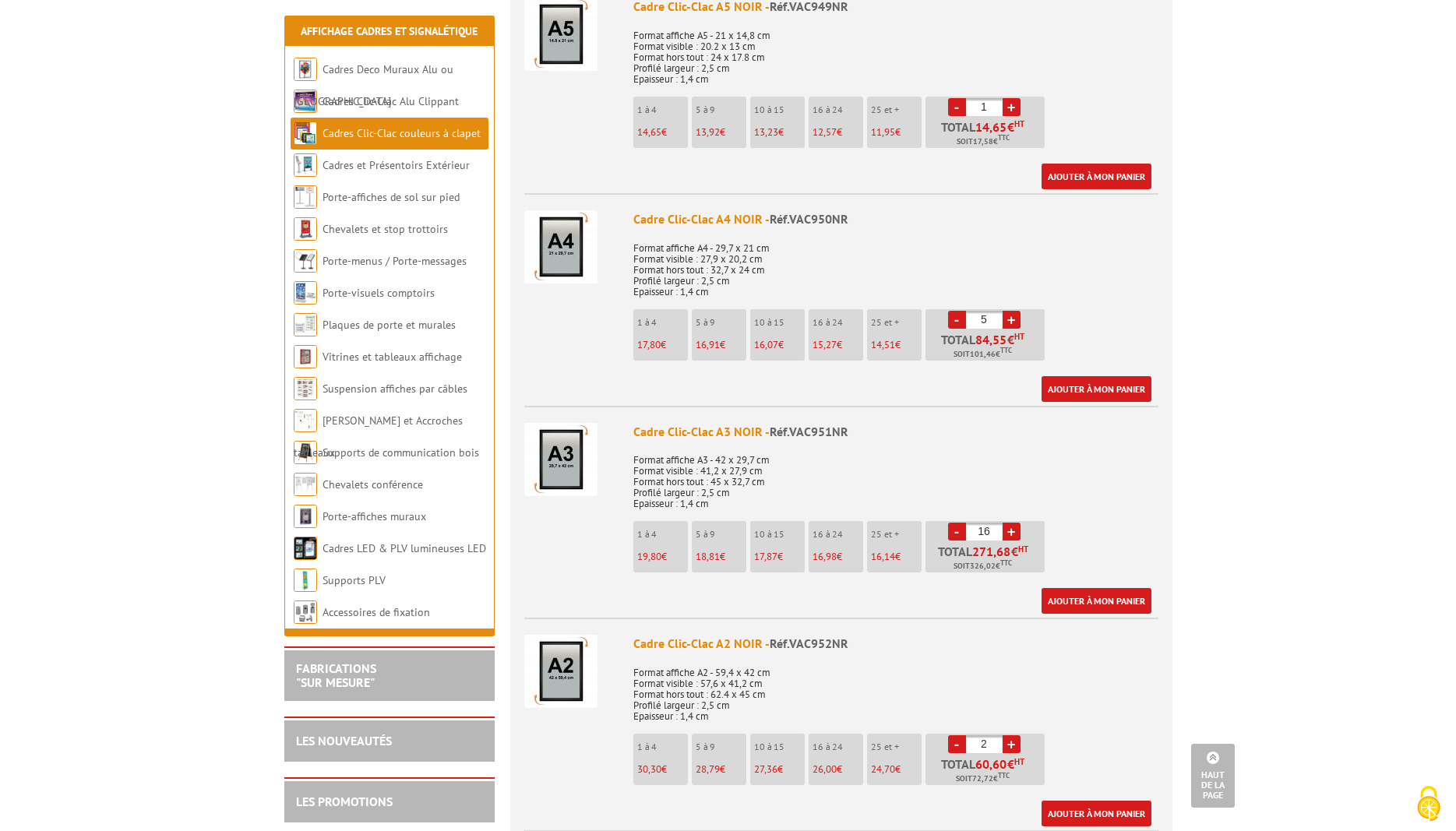
click at [1010, 315] on link "+" at bounding box center [1012, 320] width 18 height 18
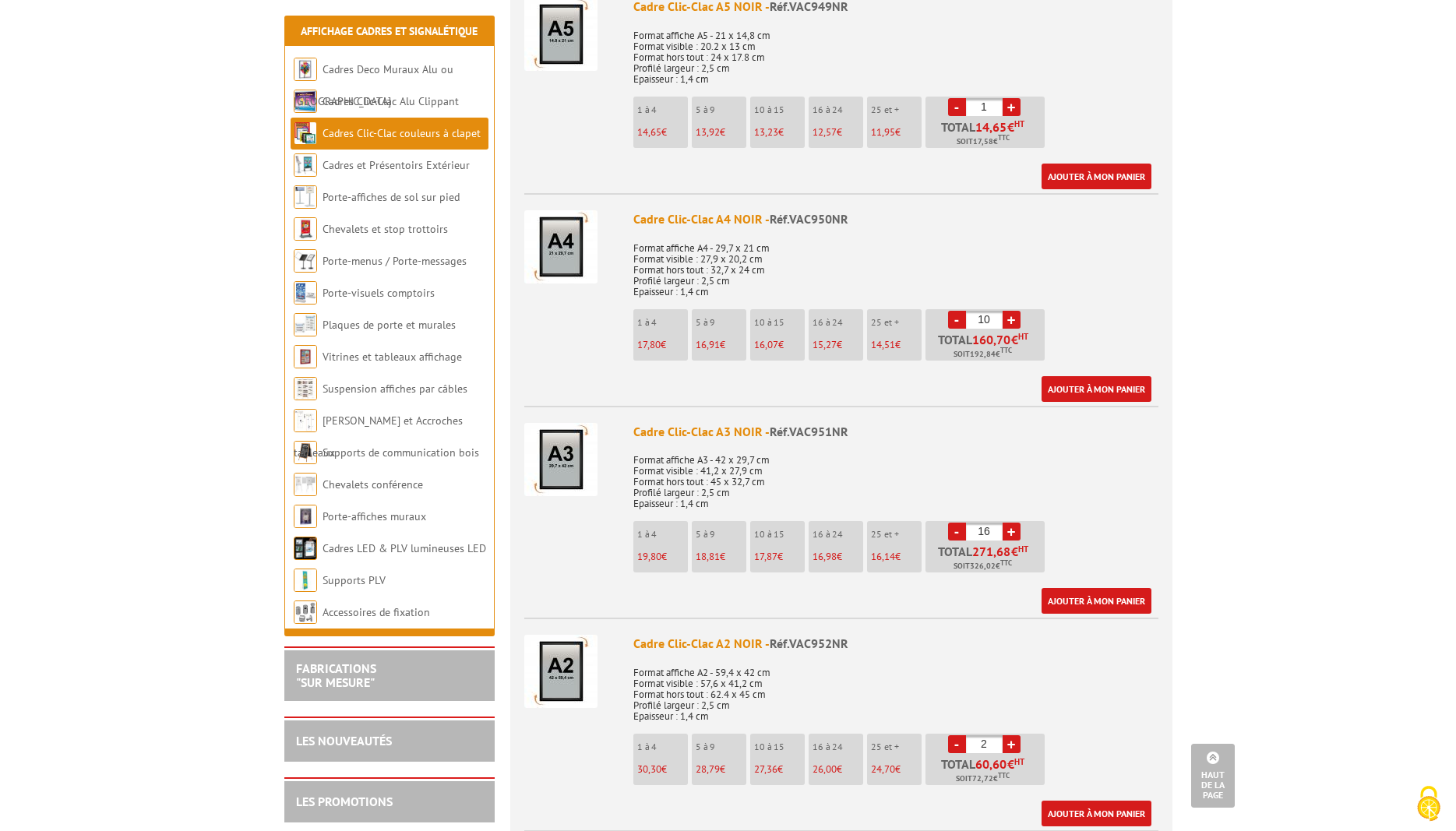
click at [1010, 315] on link "+" at bounding box center [1012, 320] width 18 height 18
type input "12"
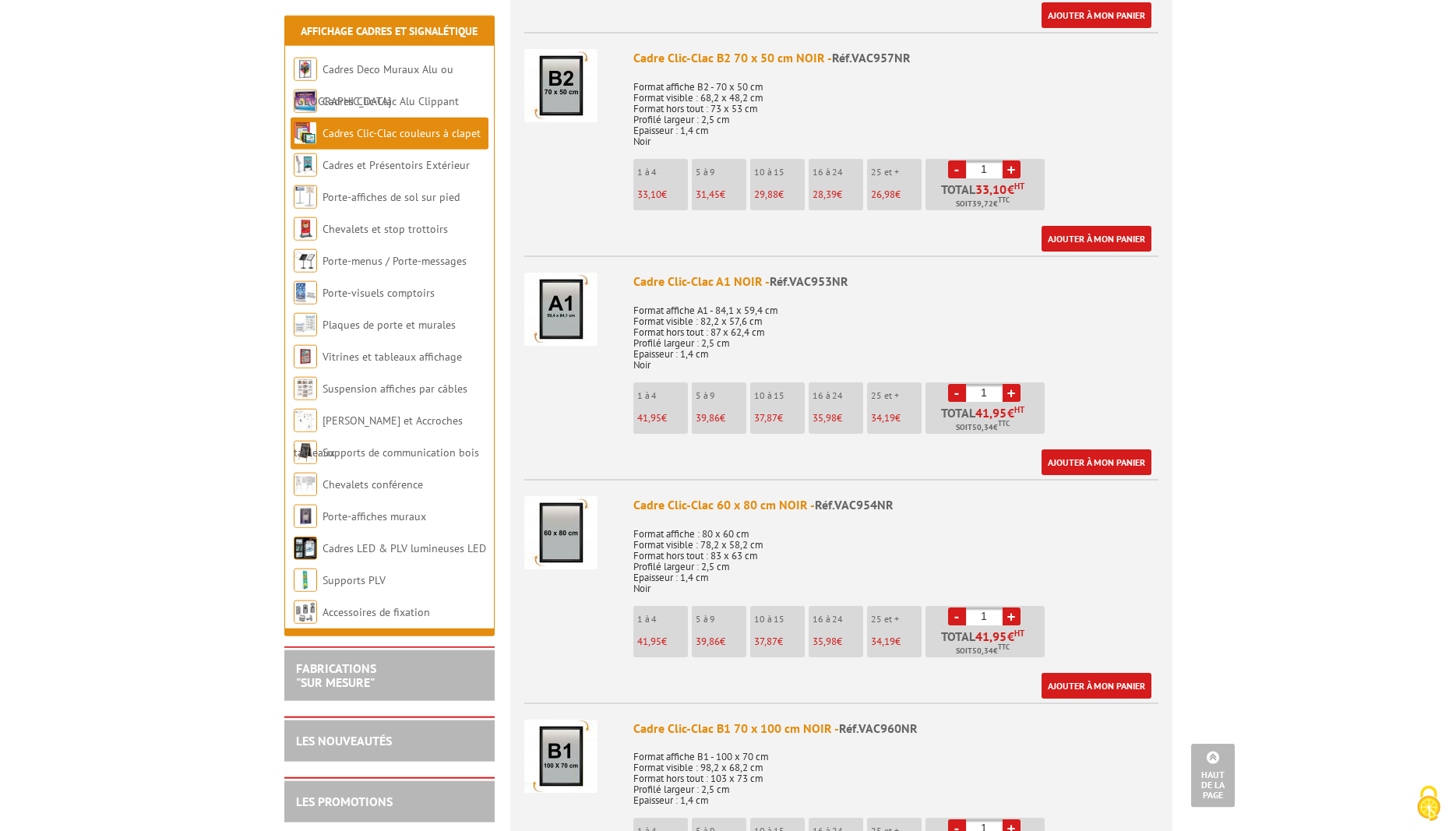
scroll to position [1669, 0]
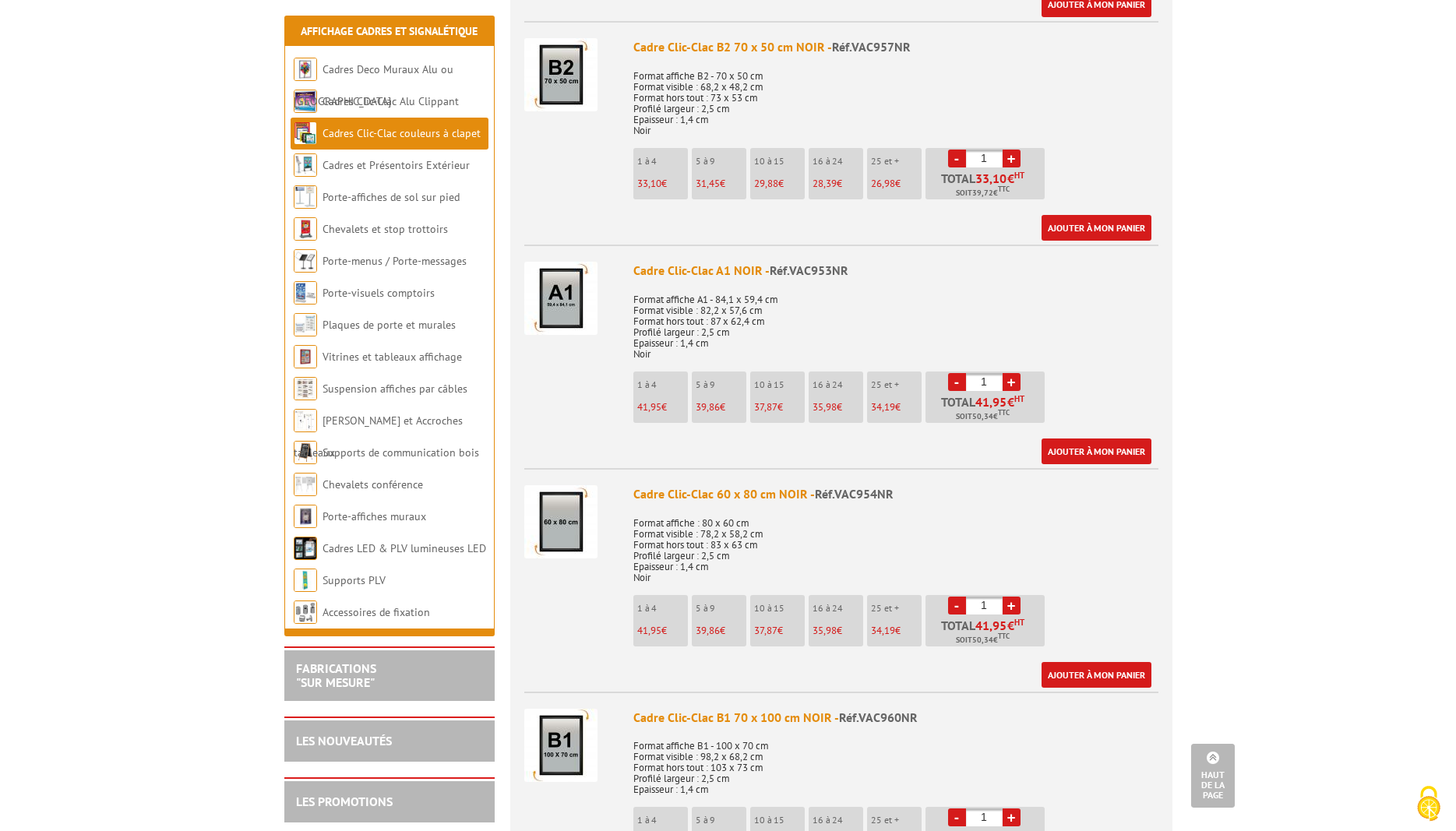
drag, startPoint x: 992, startPoint y: 602, endPoint x: 971, endPoint y: 604, distance: 21.1
click at [971, 604] on input "1" at bounding box center [983, 606] width 36 height 18
type input "30"
click at [1091, 676] on link "Ajouter à mon panier" at bounding box center [1096, 675] width 110 height 26
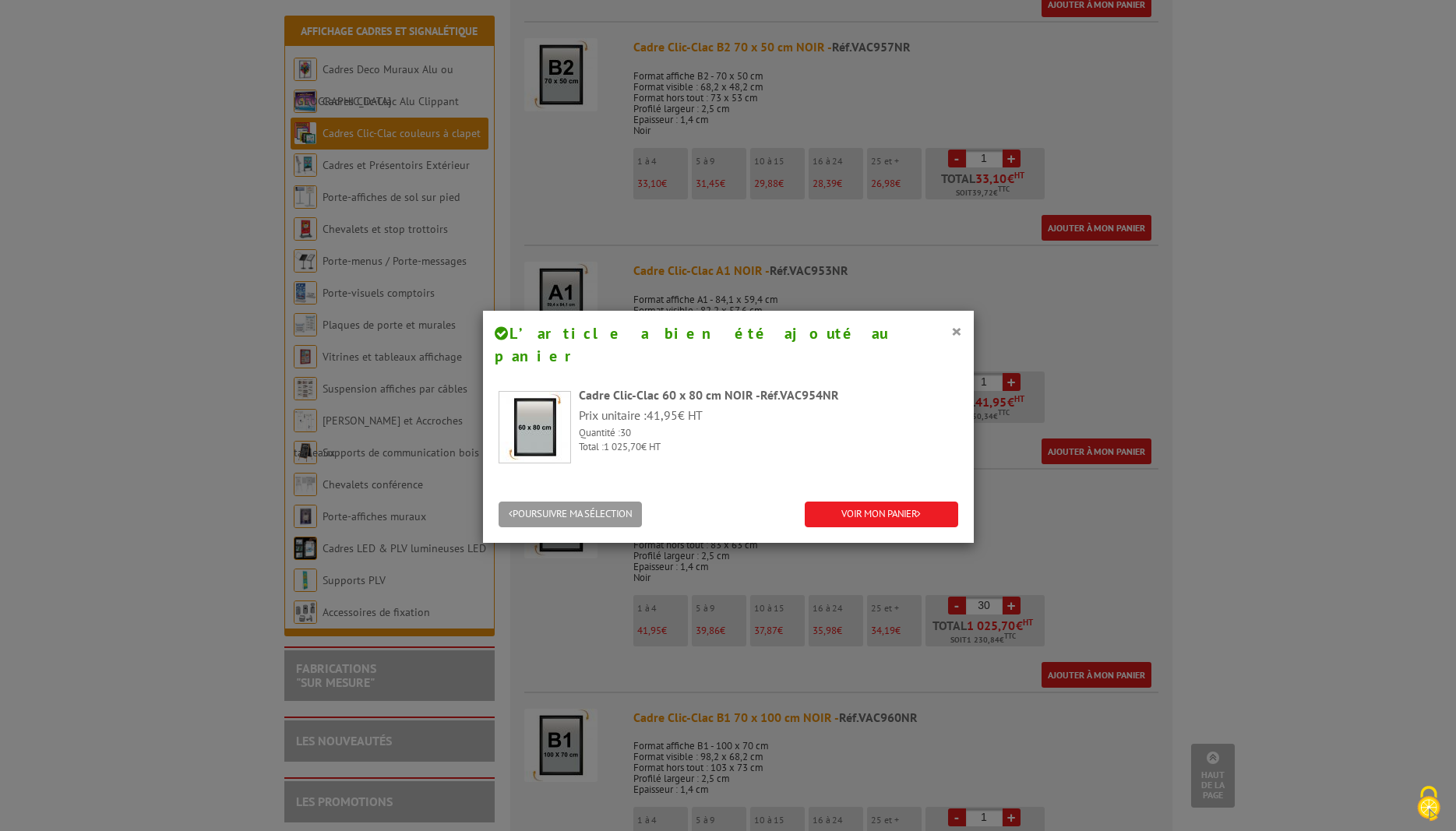
click at [1103, 549] on div "× L’article a bien été ajouté au panier Cadre Clic-Clac 60 x 80 cm NOIR - Réf.V…" at bounding box center [728, 415] width 1456 height 831
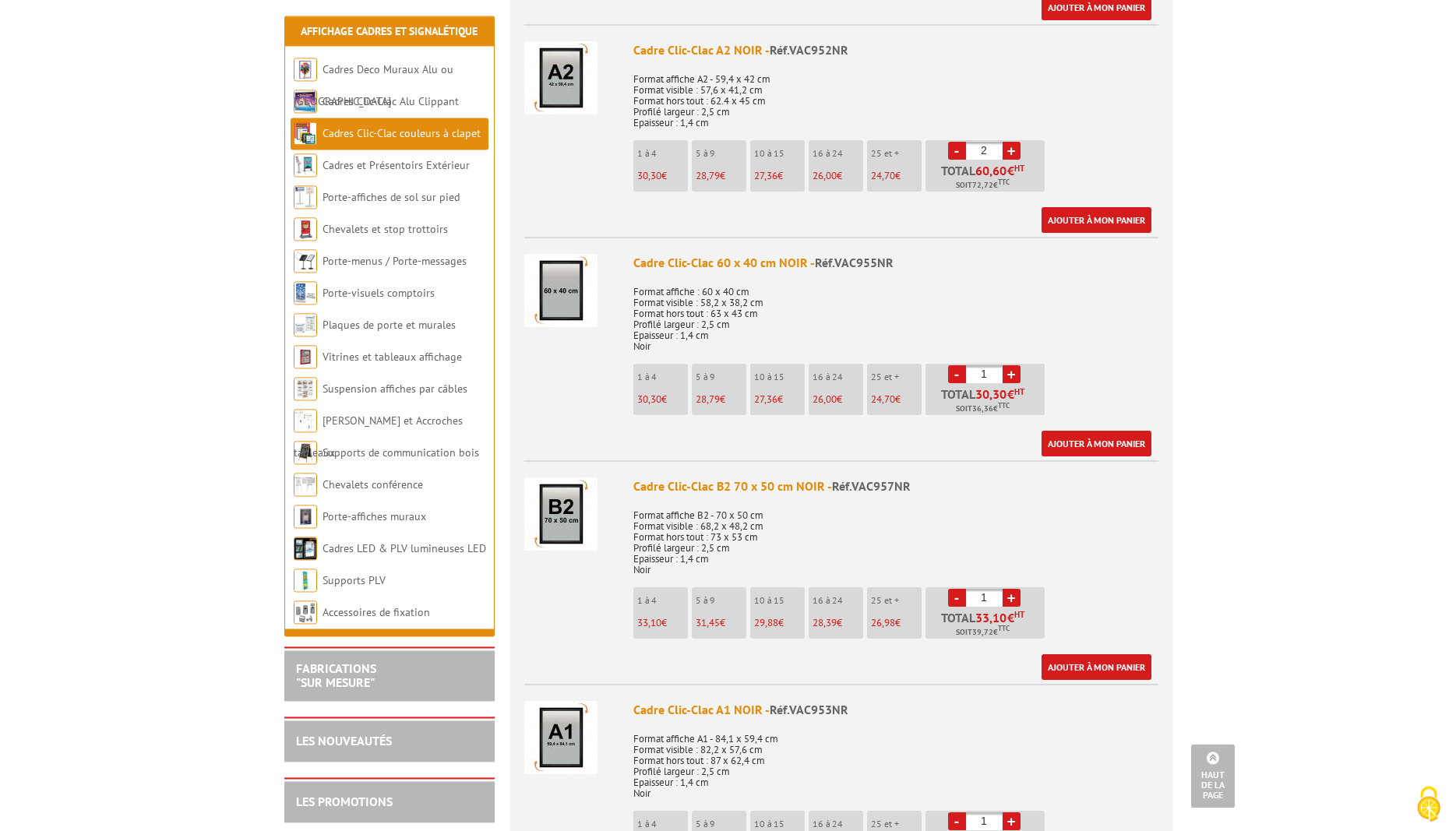
scroll to position [1112, 0]
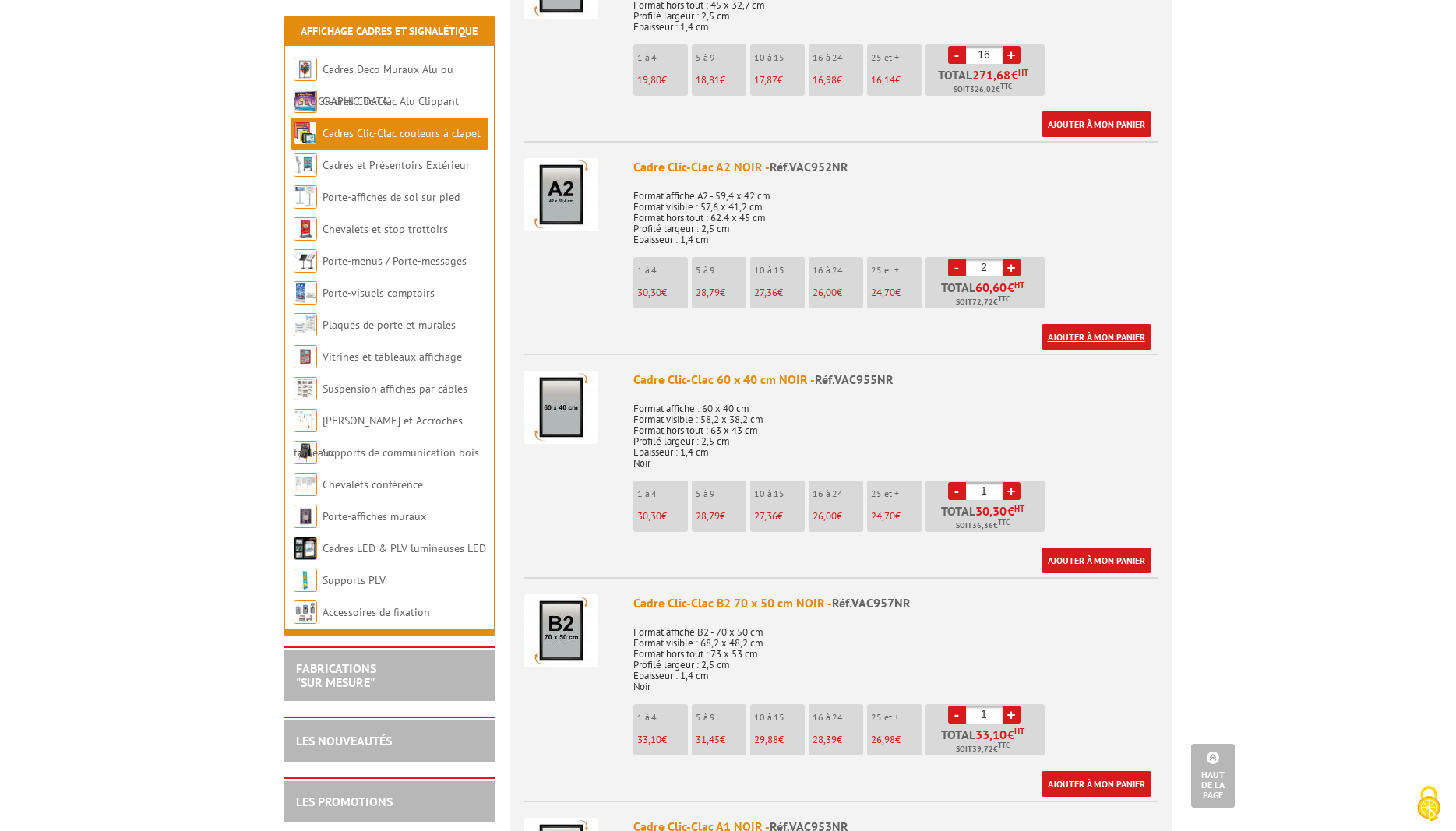
click at [1092, 338] on link "Ajouter à mon panier" at bounding box center [1096, 337] width 110 height 26
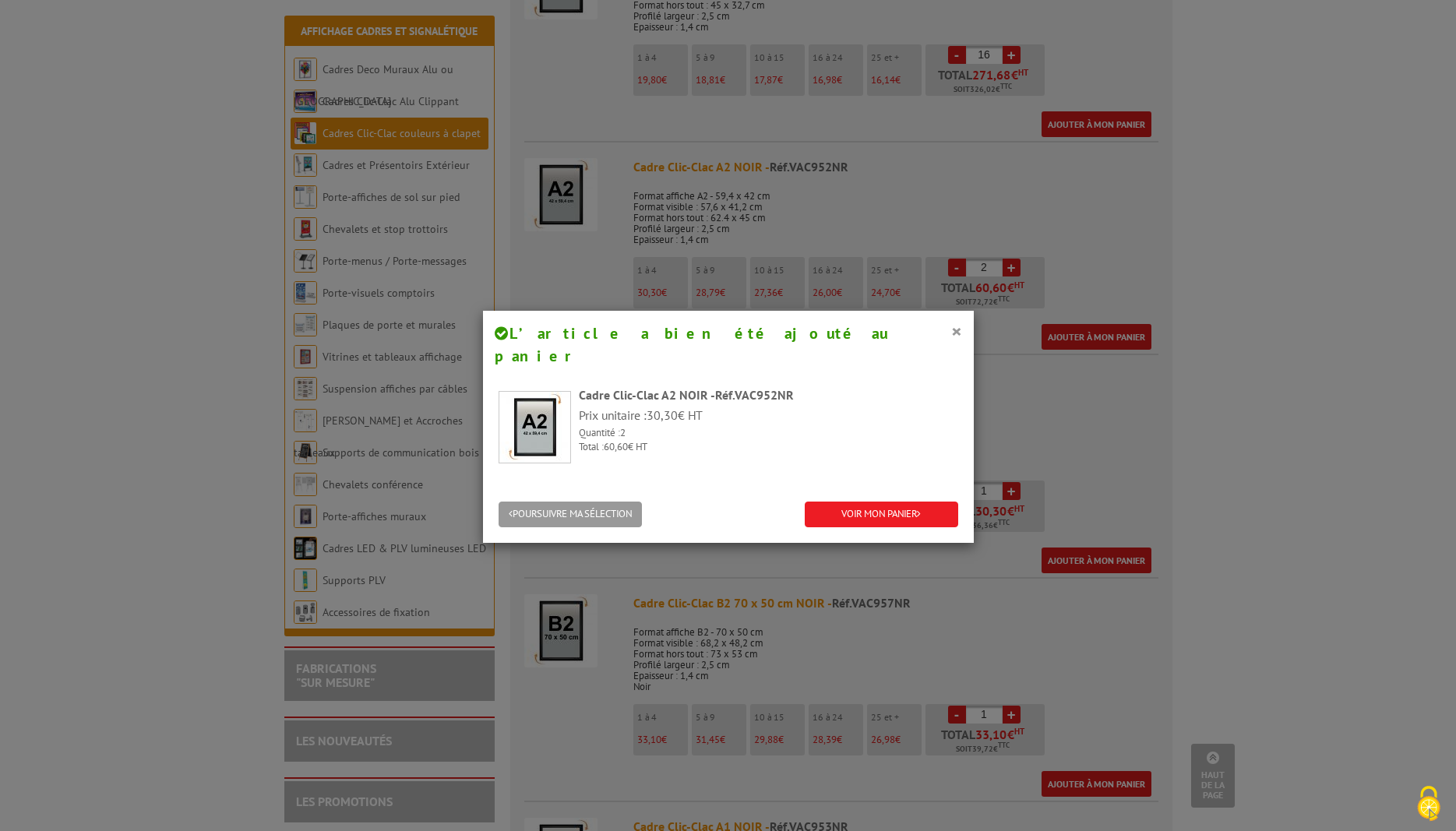
click at [1100, 122] on div "× L’article a bien été ajouté au panier Cadre Clic-Clac A2 NOIR - Réf.VAC952NR …" at bounding box center [728, 415] width 1456 height 831
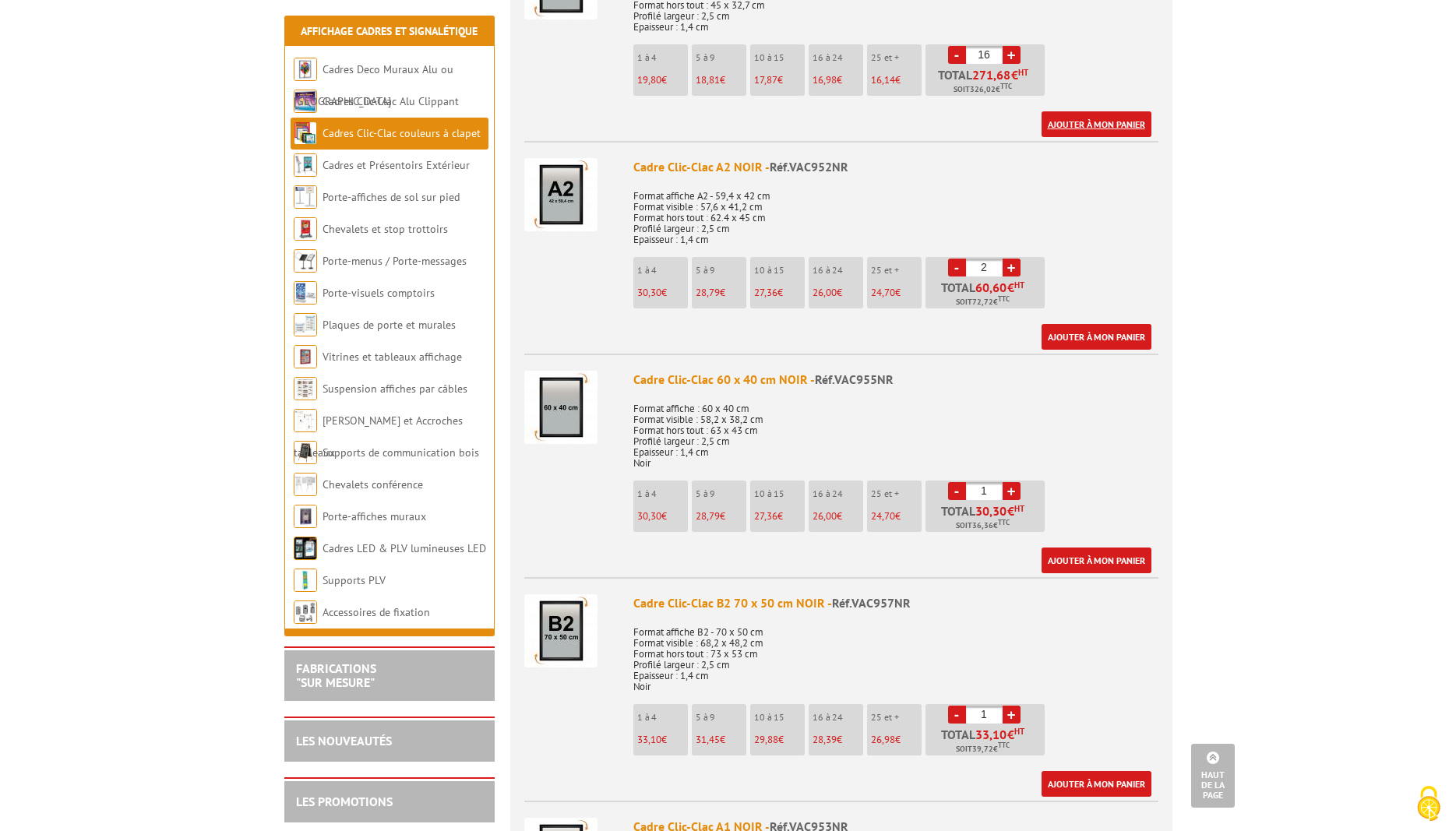
click at [1086, 119] on link "Ajouter à mon panier" at bounding box center [1096, 124] width 110 height 26
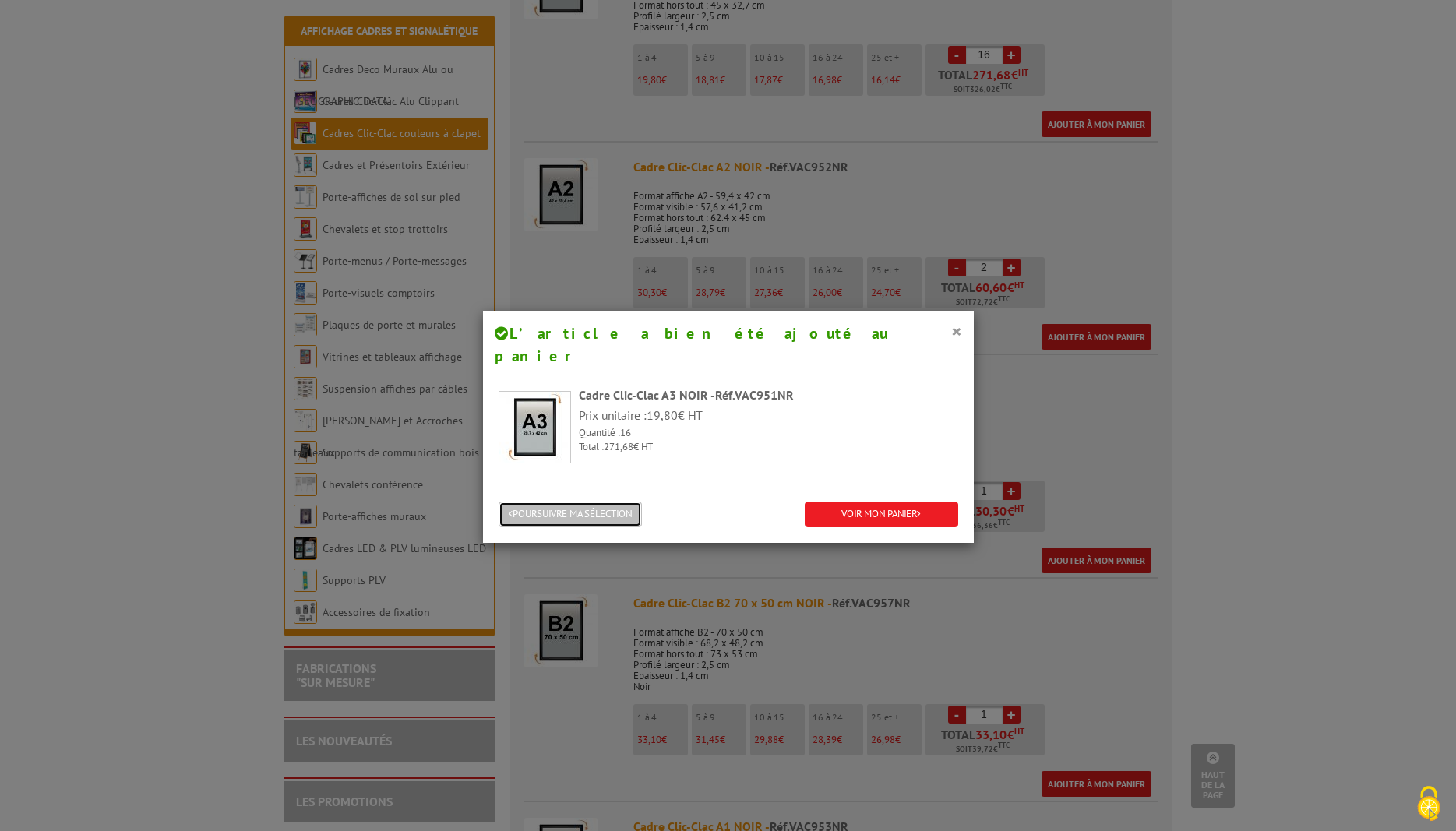
click at [579, 502] on button "POURSUIVRE MA SÉLECTION" at bounding box center [570, 514] width 144 height 26
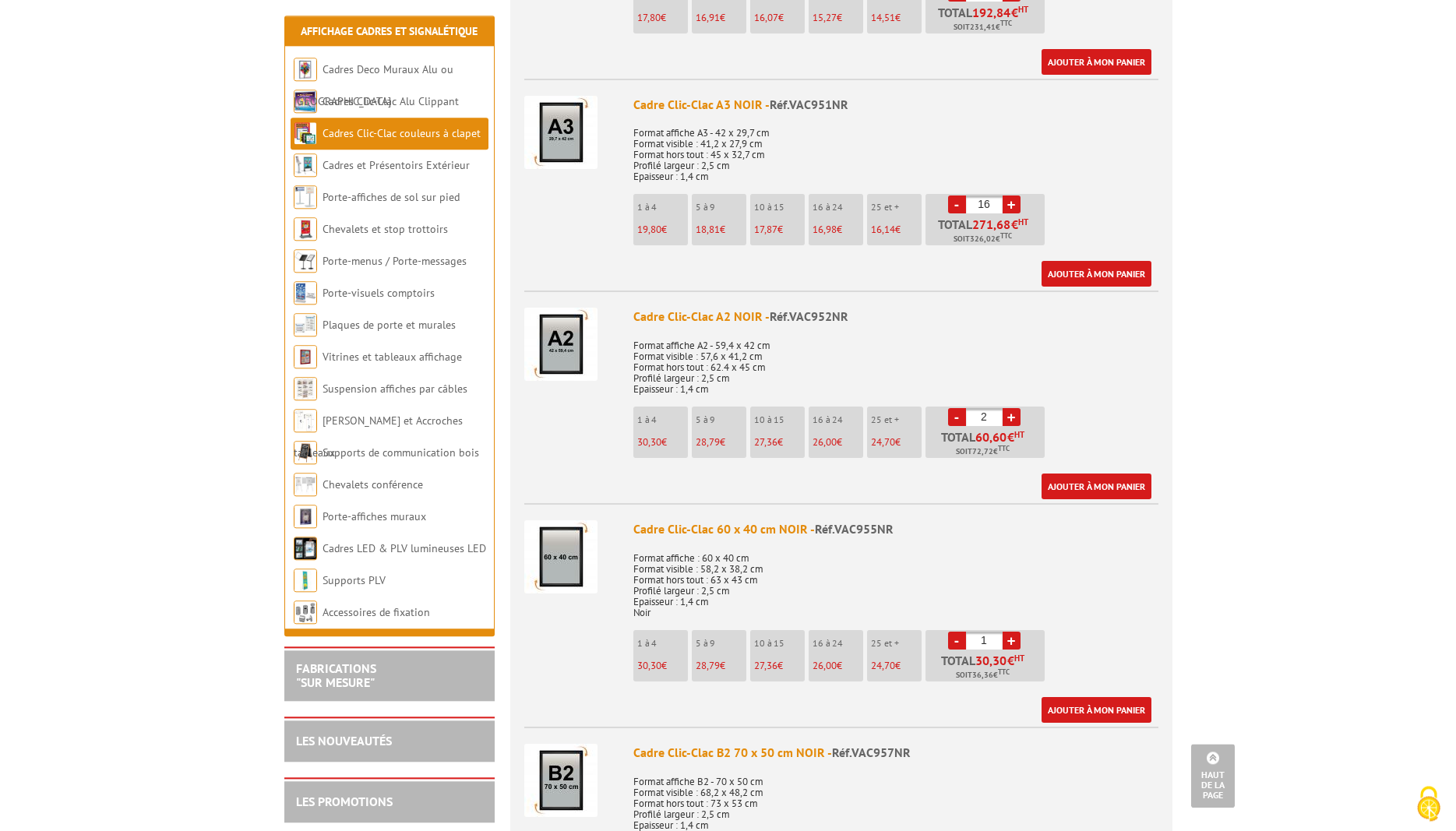
scroll to position [874, 0]
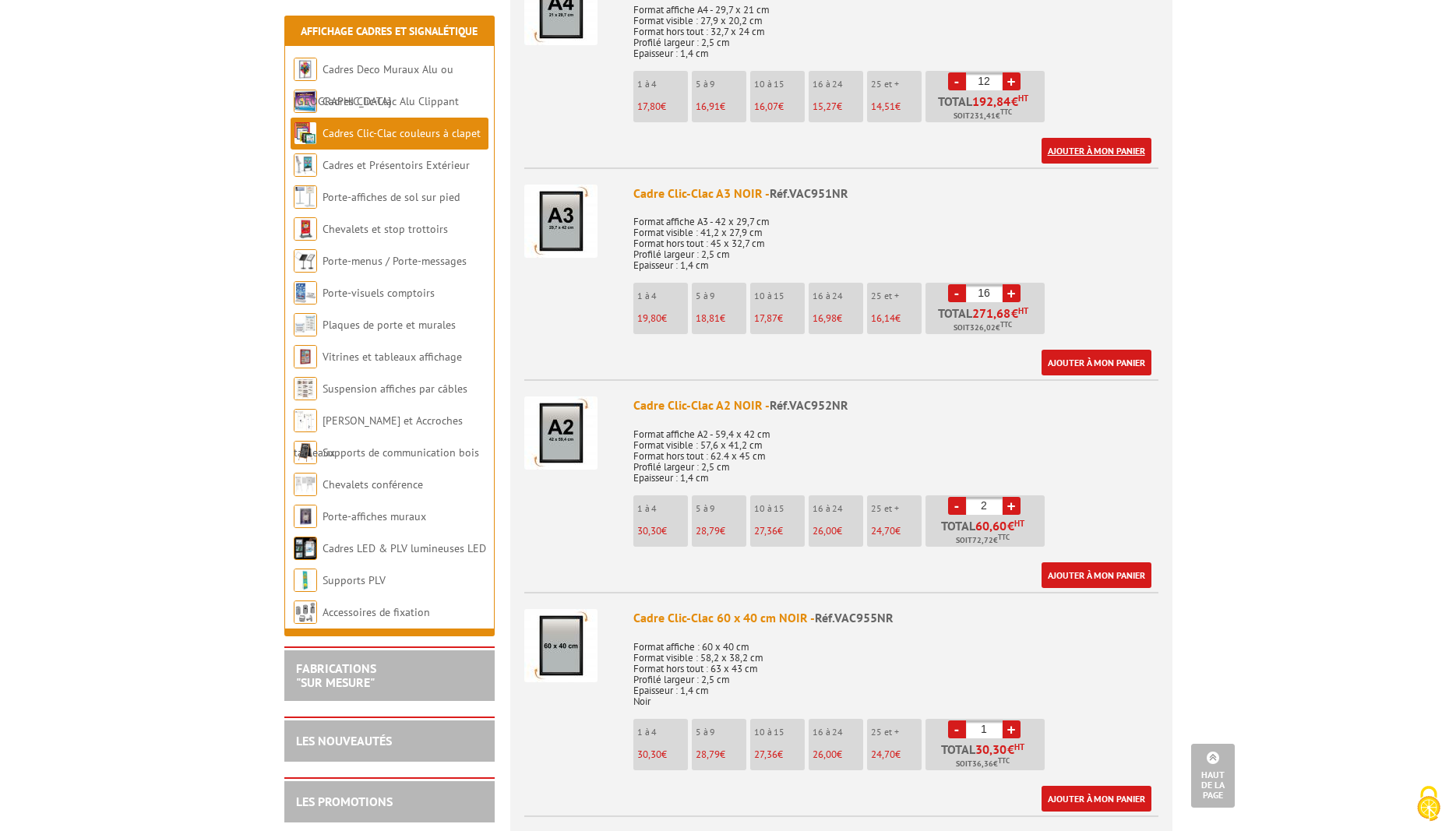
click at [1100, 146] on link "Ajouter à mon panier" at bounding box center [1096, 150] width 110 height 26
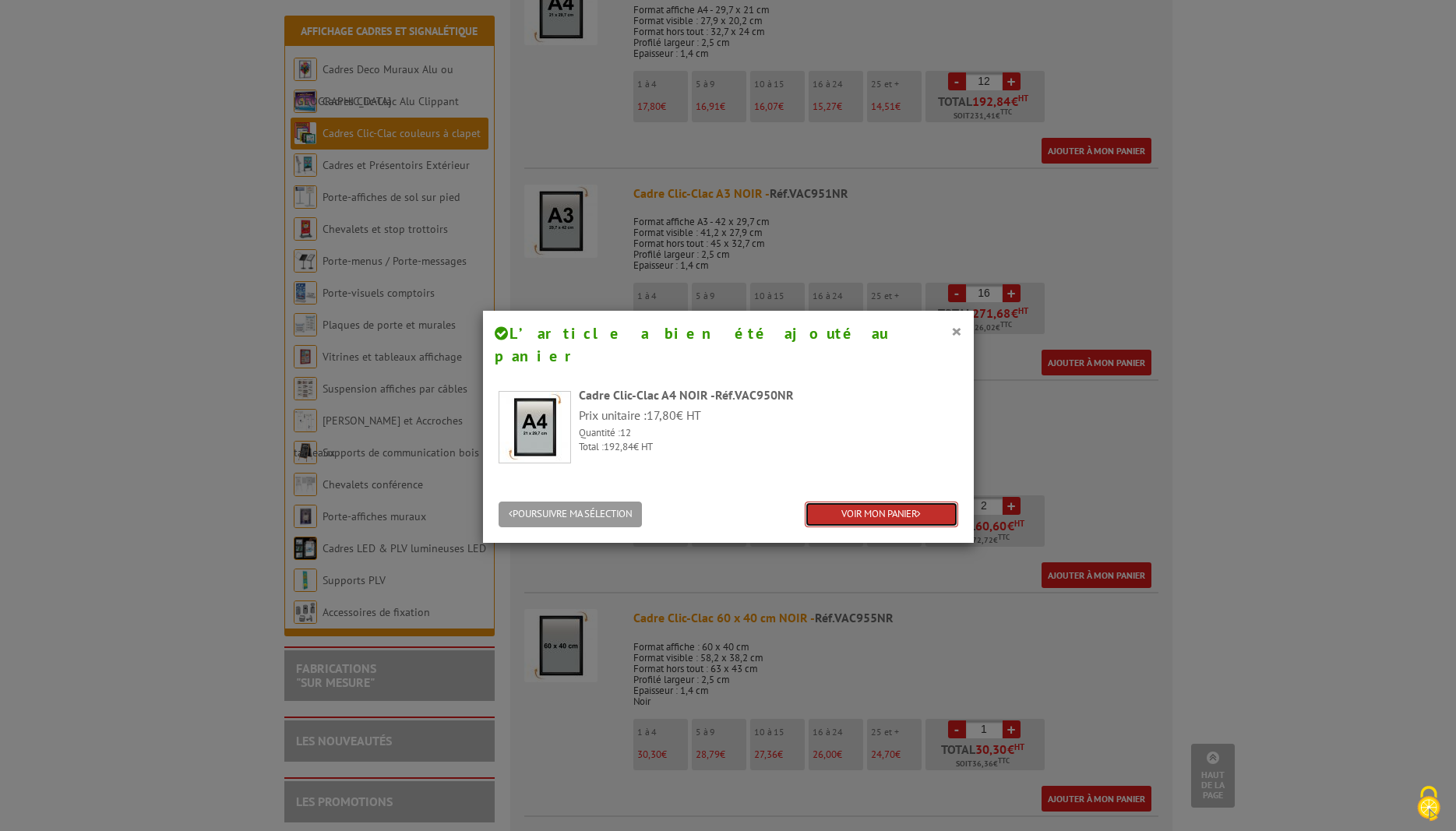
click at [873, 502] on link "VOIR MON PANIER" at bounding box center [881, 514] width 153 height 26
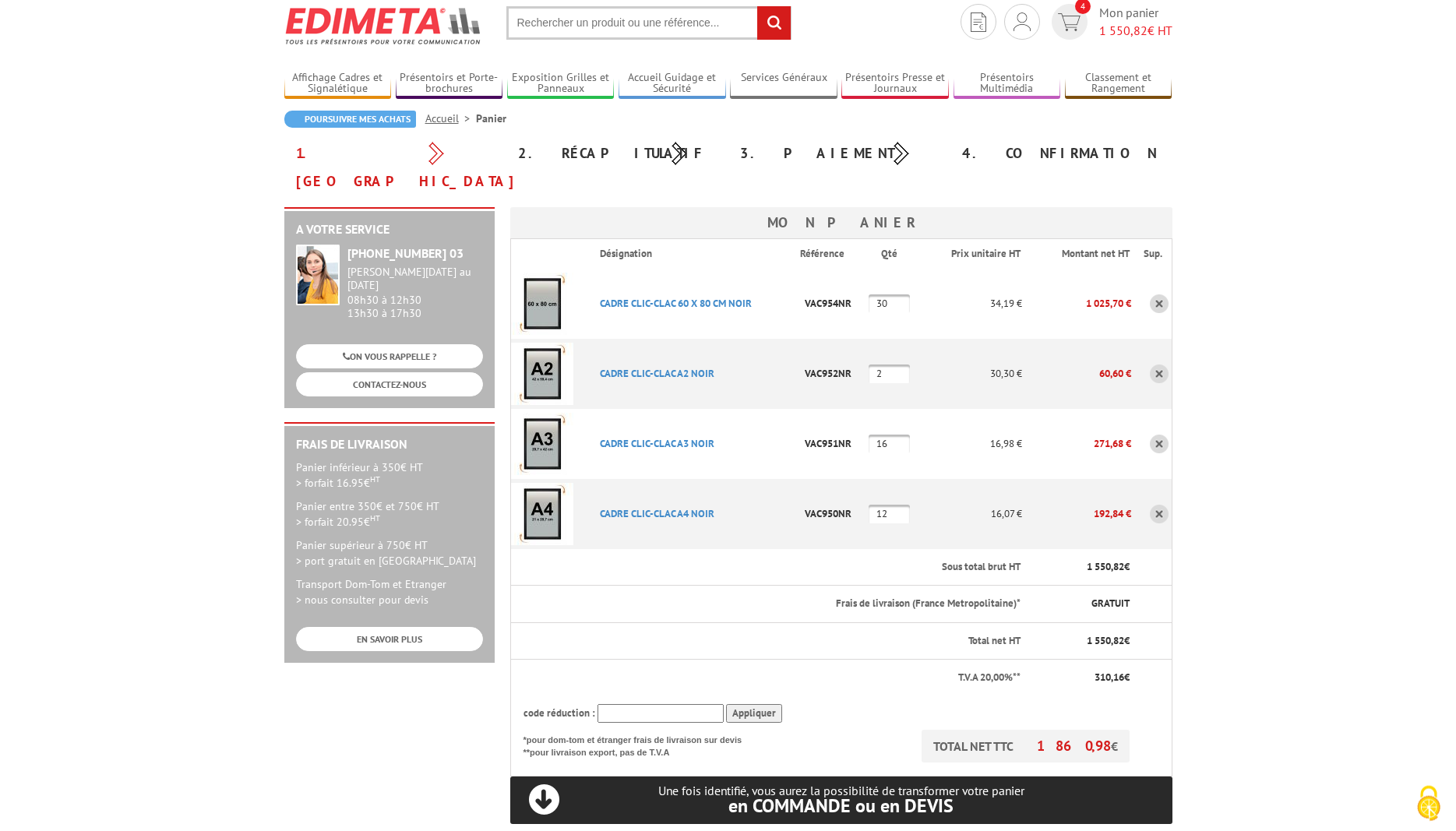
scroll to position [159, 0]
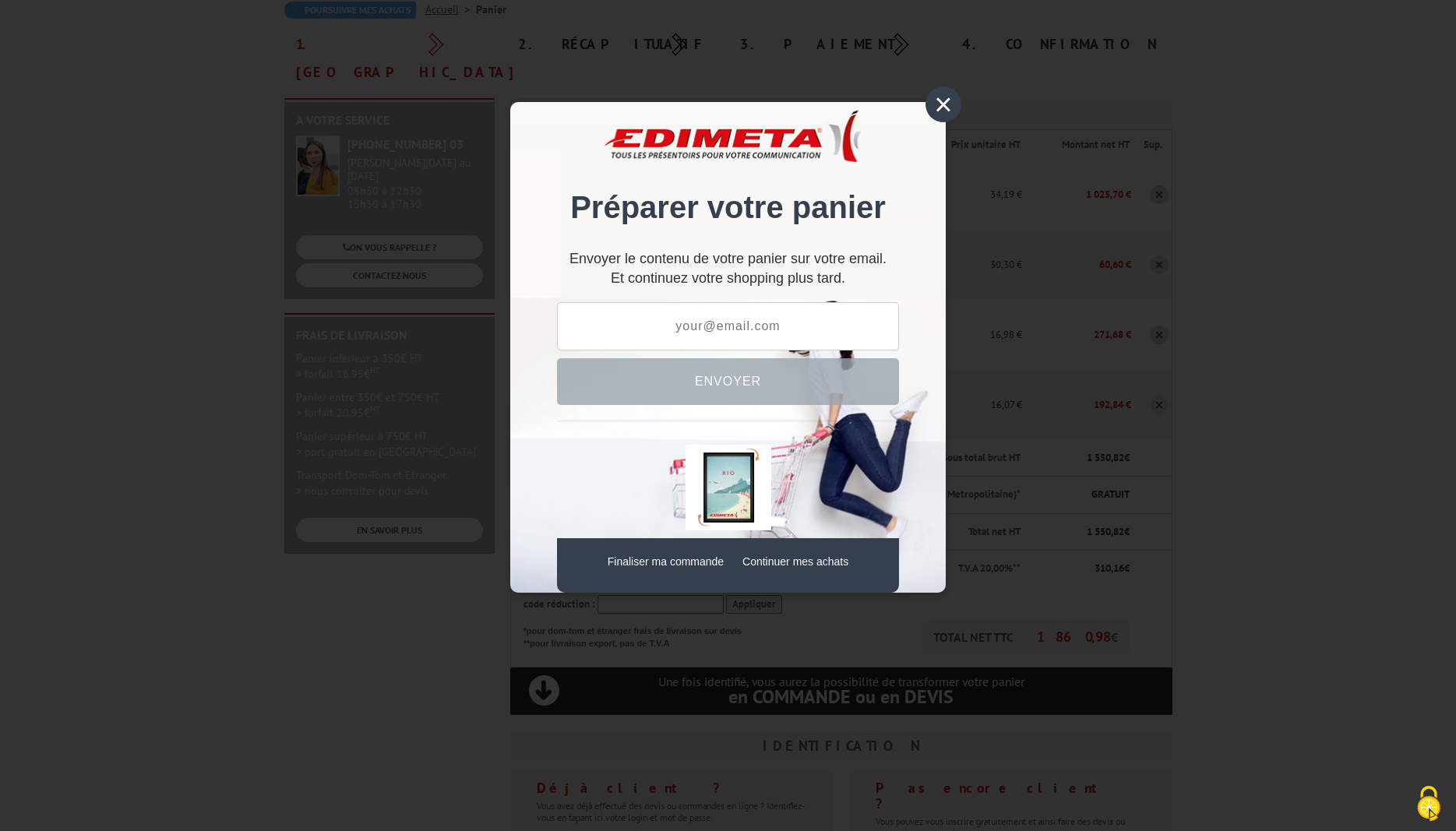
click at [939, 98] on div "×" at bounding box center [943, 104] width 35 height 35
